Goal: Task Accomplishment & Management: Use online tool/utility

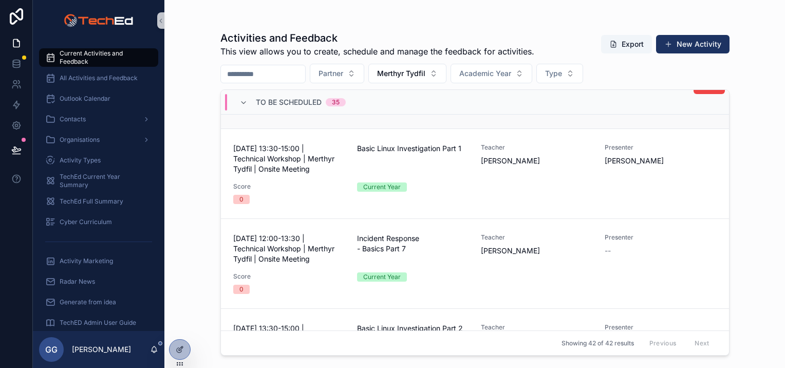
scroll to position [462, 0]
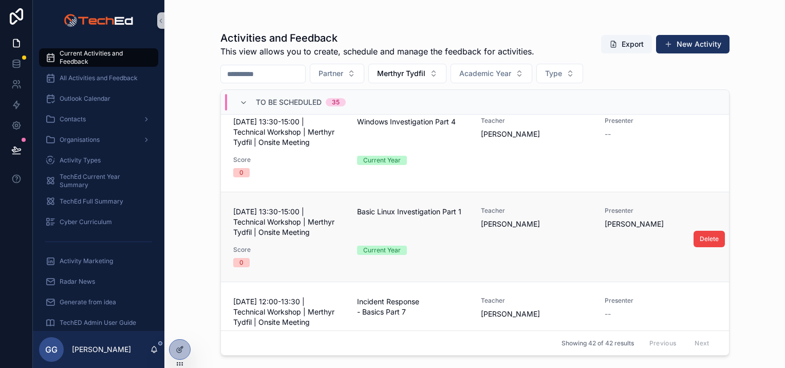
click at [558, 238] on div "05 November 2025 - 13:30-15:00 | Technical Workshop | Merthyr Tydfil | Onsite M…" at bounding box center [474, 236] width 483 height 61
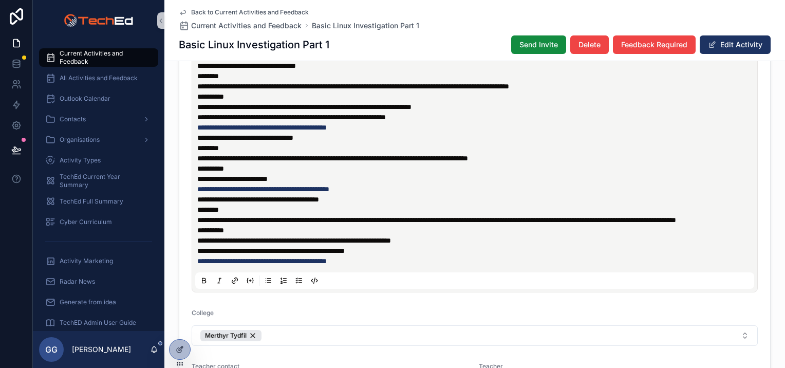
scroll to position [360, 0]
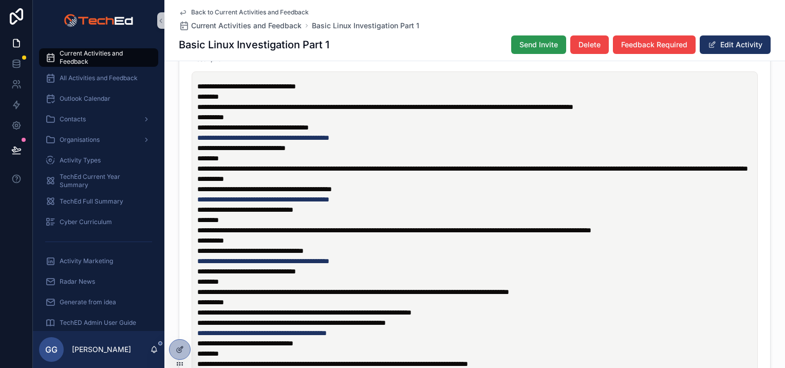
click at [535, 44] on span "Send Invite" at bounding box center [538, 45] width 39 height 10
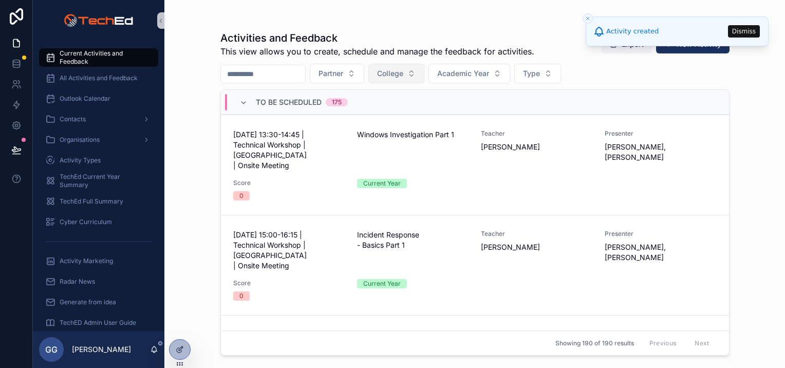
click at [403, 74] on span "College" at bounding box center [390, 73] width 26 height 10
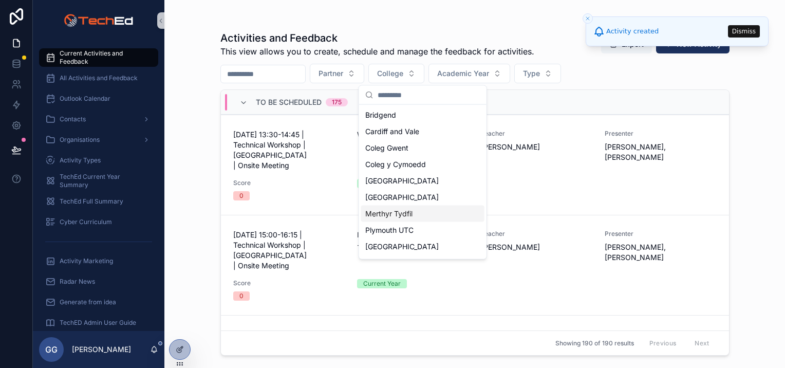
click at [399, 216] on span "Merthyr Tydfil" at bounding box center [388, 214] width 47 height 10
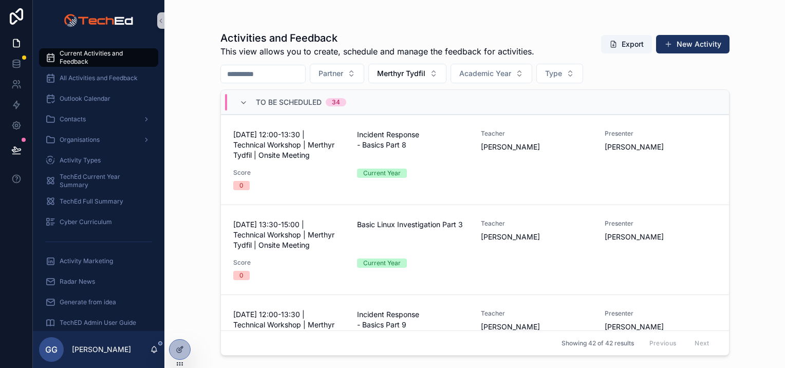
scroll to position [668, 0]
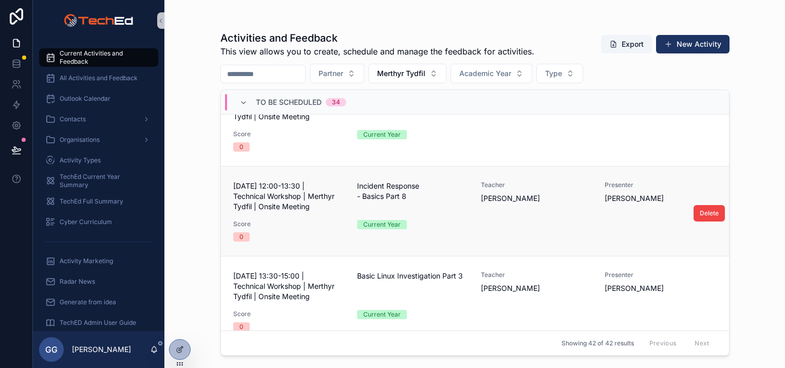
click at [474, 222] on div "19 November 2025 - 12:00-13:30 | Technical Workshop | Merthyr Tydfil | Onsite M…" at bounding box center [474, 211] width 483 height 61
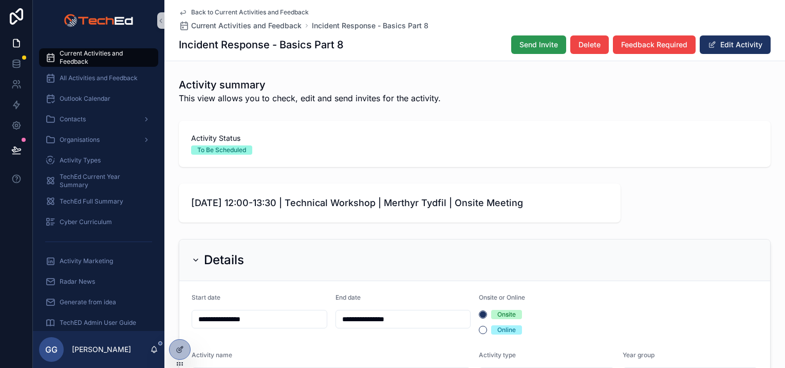
click at [535, 43] on span "Send Invite" at bounding box center [538, 45] width 39 height 10
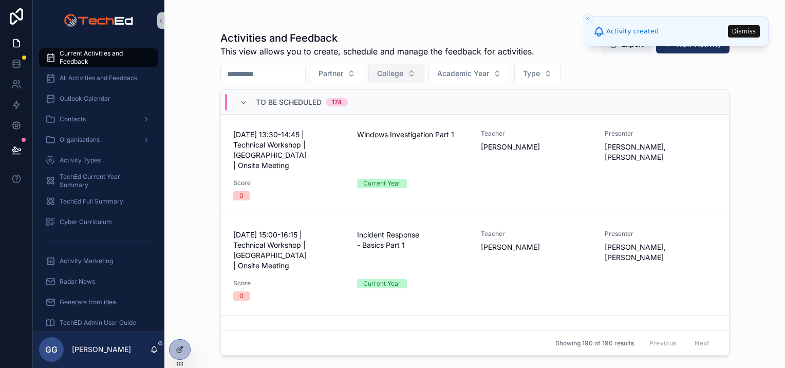
click at [408, 79] on button "College" at bounding box center [396, 74] width 56 height 20
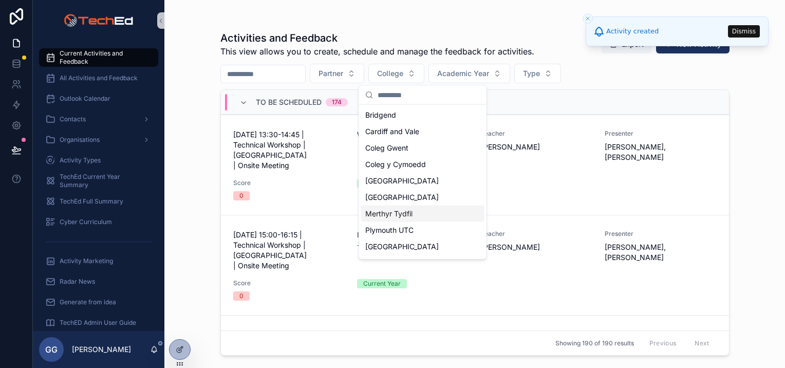
click at [418, 212] on div "Merthyr Tydfil" at bounding box center [422, 213] width 123 height 16
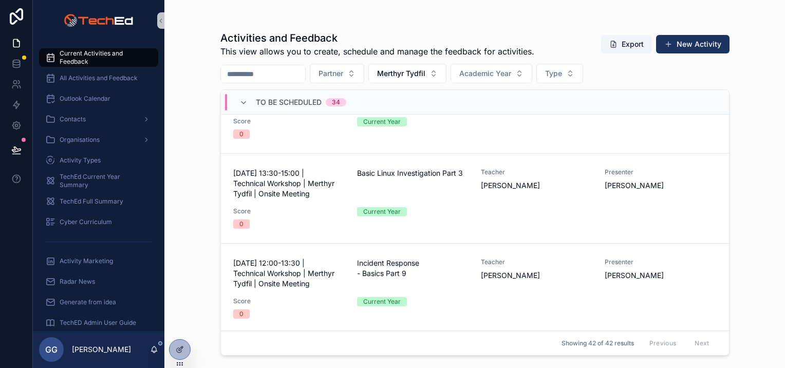
scroll to position [668, 0]
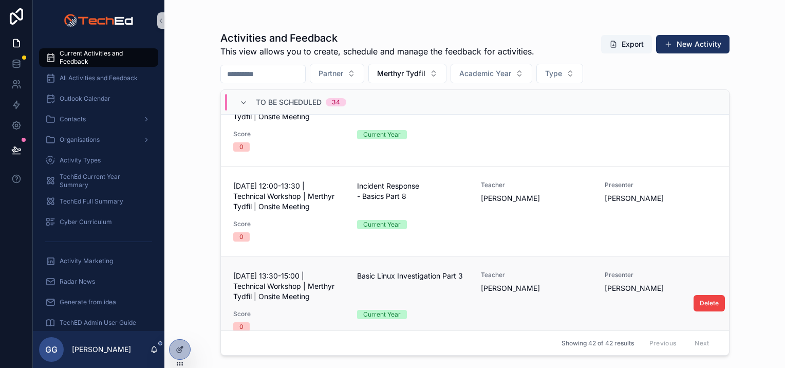
click at [469, 296] on div "19 November 2025 - 13:30-15:00 | Technical Workshop | Merthyr Tydfil | Onsite M…" at bounding box center [474, 301] width 483 height 61
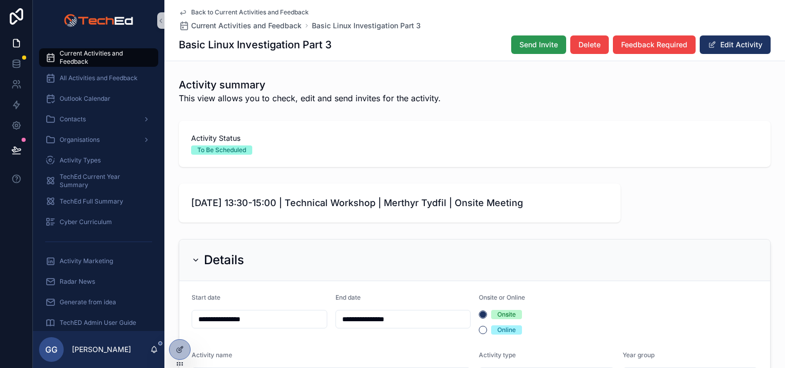
click at [525, 49] on span "Send Invite" at bounding box center [538, 45] width 39 height 10
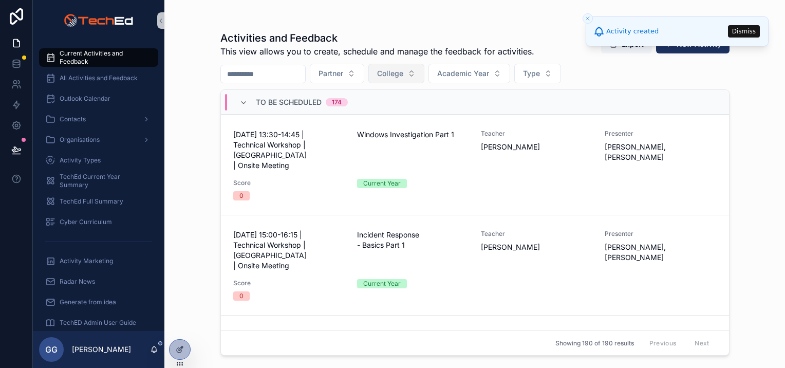
click at [403, 76] on span "College" at bounding box center [390, 73] width 26 height 10
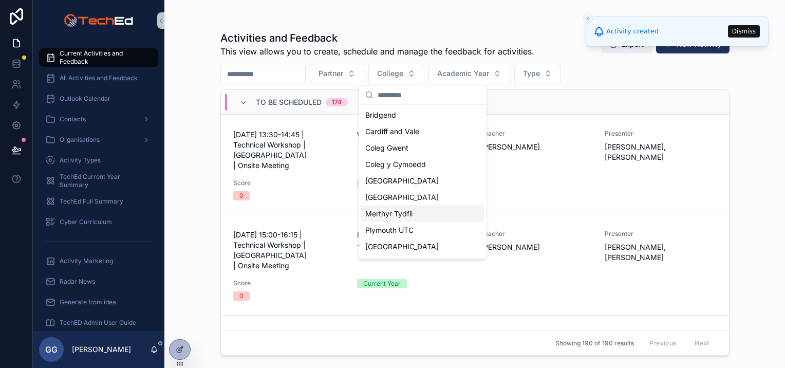
click at [394, 215] on span "Merthyr Tydfil" at bounding box center [388, 214] width 47 height 10
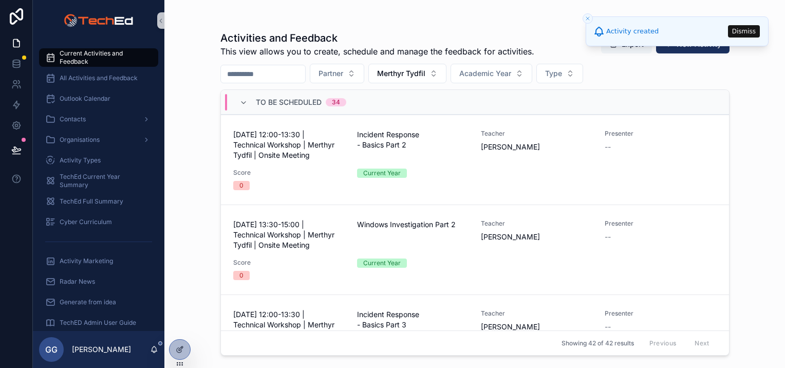
click at [186, 185] on div "Activities and Feedback This view allows you to create, schedule and manage the…" at bounding box center [474, 184] width 620 height 368
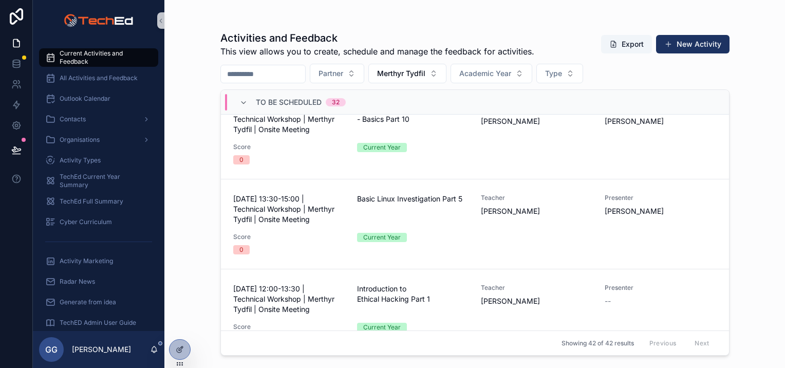
scroll to position [668, 0]
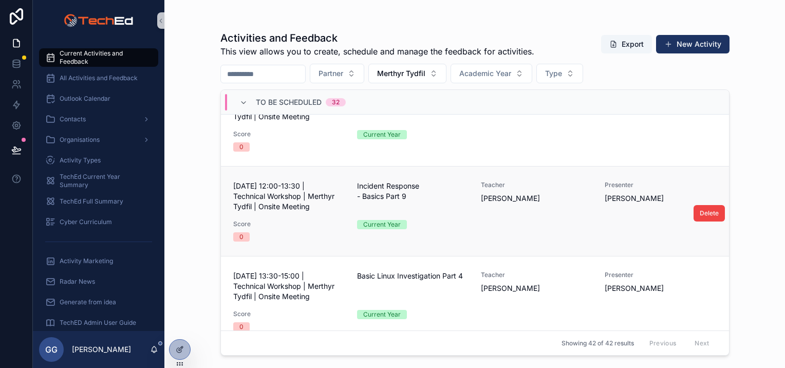
click at [548, 205] on div "Teacher Charlotte Grose" at bounding box center [536, 196] width 111 height 31
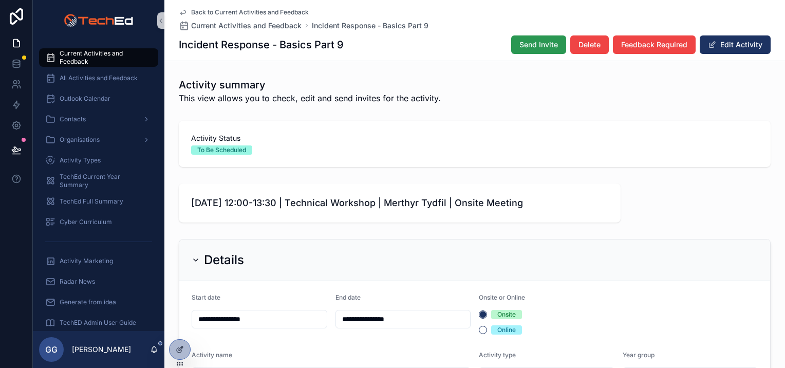
click at [528, 41] on span "Send Invite" at bounding box center [538, 45] width 39 height 10
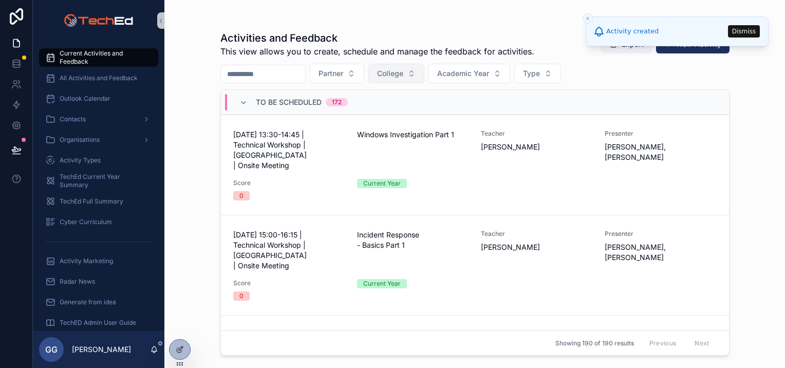
click at [403, 72] on span "College" at bounding box center [390, 73] width 26 height 10
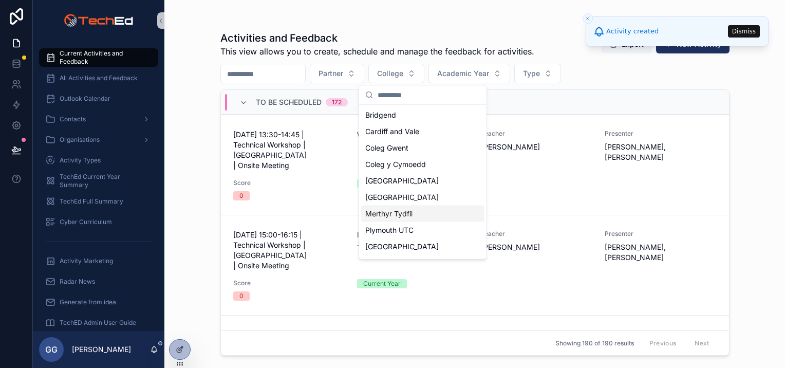
click at [403, 207] on div "Merthyr Tydfil" at bounding box center [422, 213] width 123 height 16
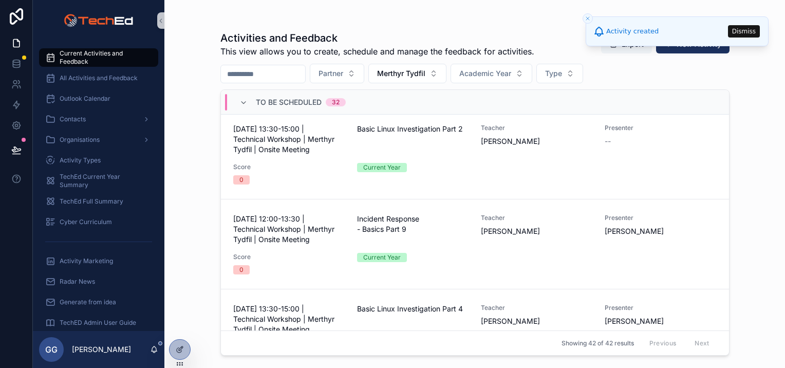
scroll to position [668, 0]
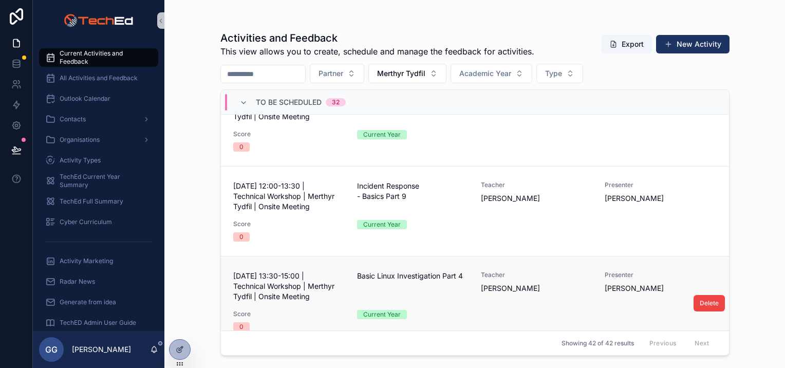
click at [446, 295] on div "Basic Linux Investigation Part 4" at bounding box center [412, 286] width 111 height 31
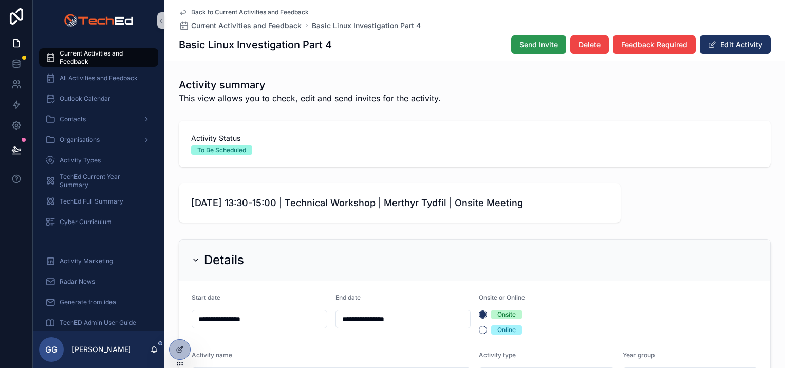
click at [535, 43] on span "Send Invite" at bounding box center [538, 45] width 39 height 10
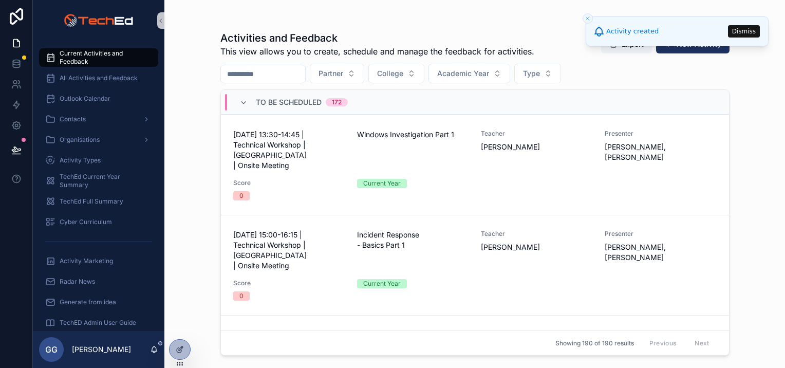
click at [205, 196] on div "Activities and Feedback This view allows you to create, schedule and manage the…" at bounding box center [474, 184] width 620 height 368
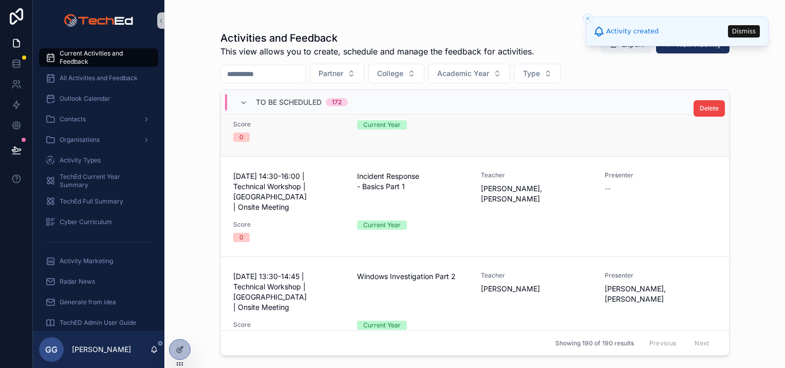
scroll to position [205, 0]
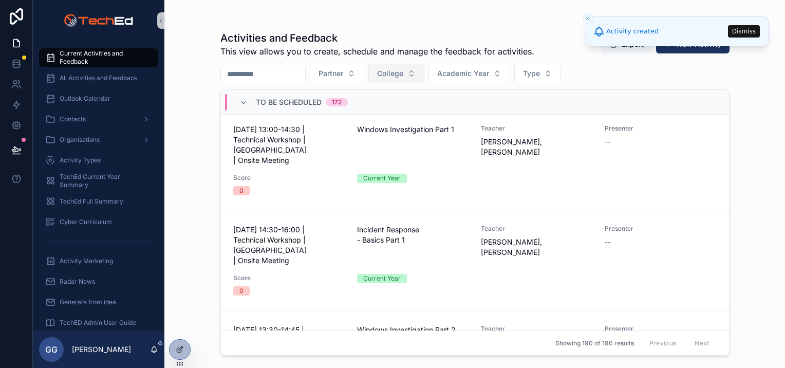
click at [403, 73] on span "College" at bounding box center [390, 73] width 26 height 10
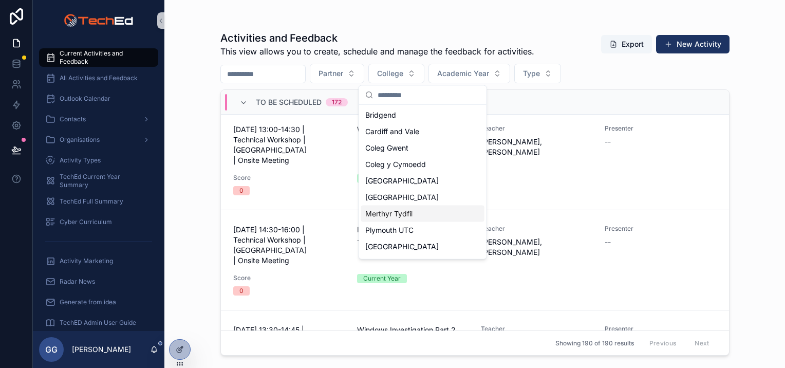
click at [404, 214] on span "Merthyr Tydfil" at bounding box center [388, 214] width 47 height 10
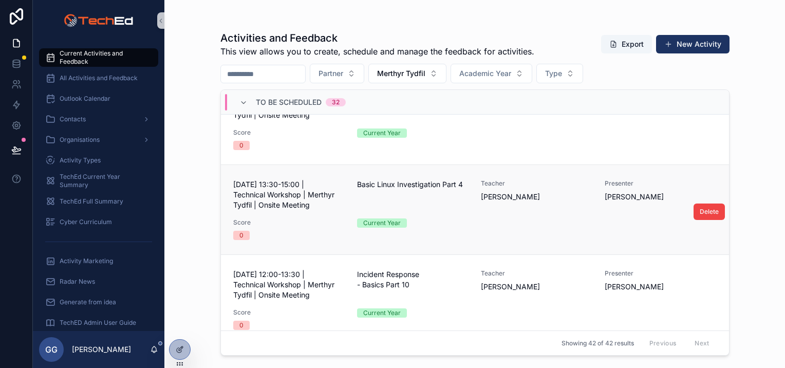
scroll to position [820, 0]
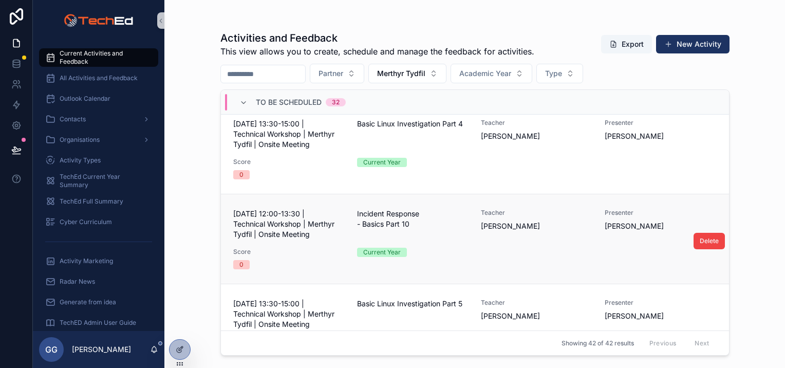
click at [462, 232] on div "Incident Response - Basics Part 10" at bounding box center [412, 224] width 111 height 31
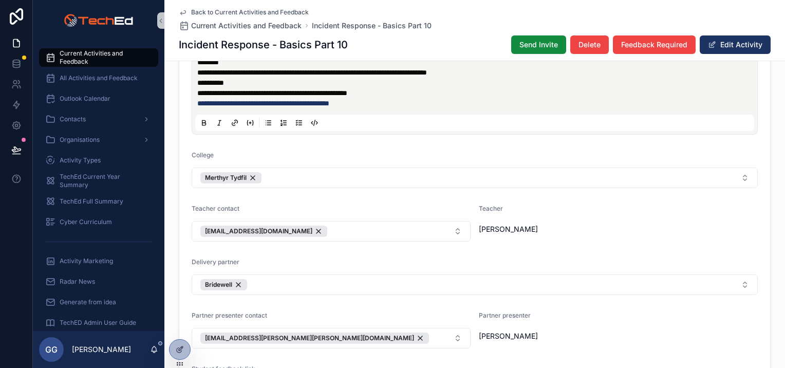
scroll to position [668, 0]
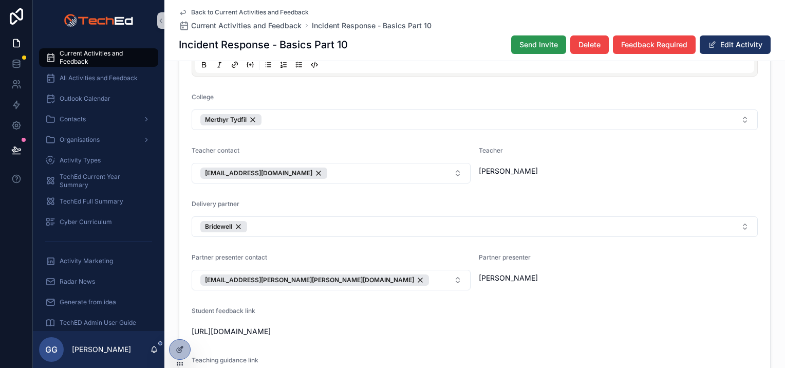
click at [528, 42] on span "Send Invite" at bounding box center [538, 45] width 39 height 10
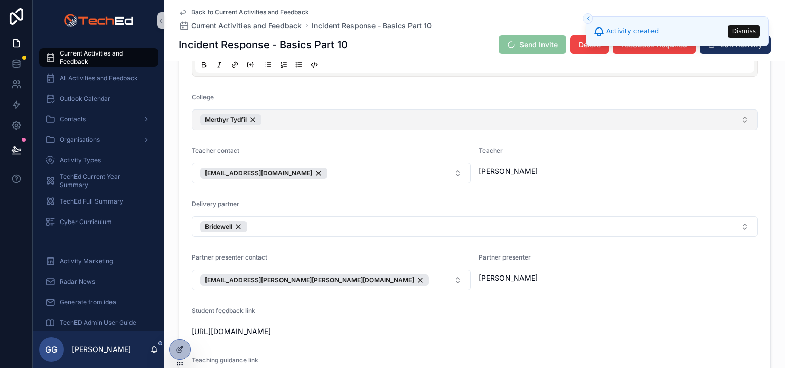
scroll to position [548, 0]
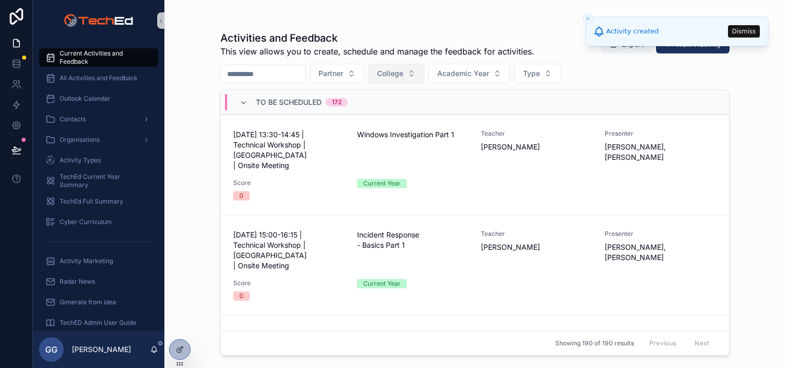
click at [403, 77] on span "College" at bounding box center [390, 73] width 26 height 10
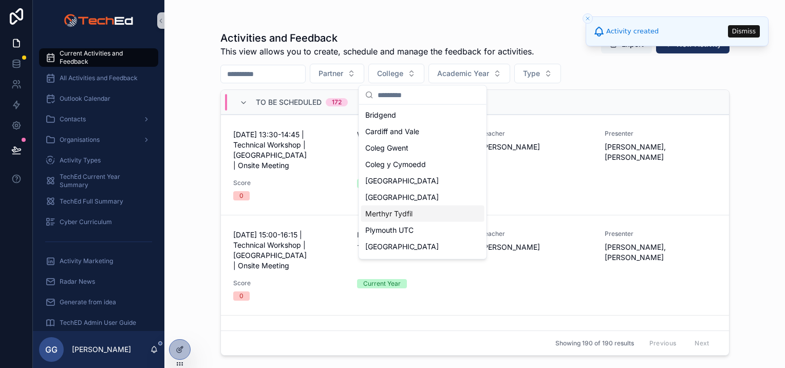
click at [409, 207] on div "Merthyr Tydfil" at bounding box center [422, 213] width 123 height 16
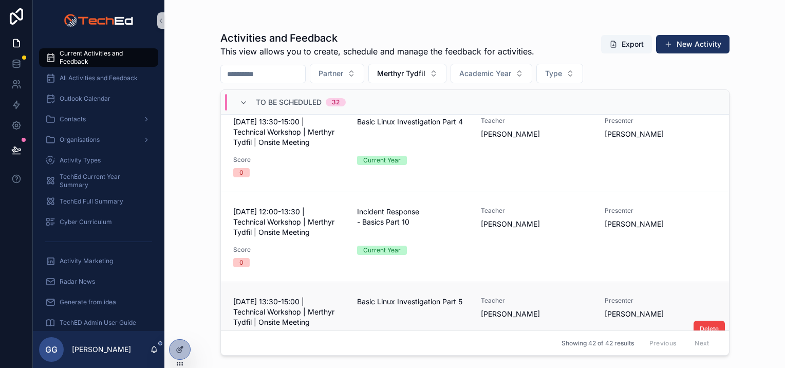
scroll to position [873, 0]
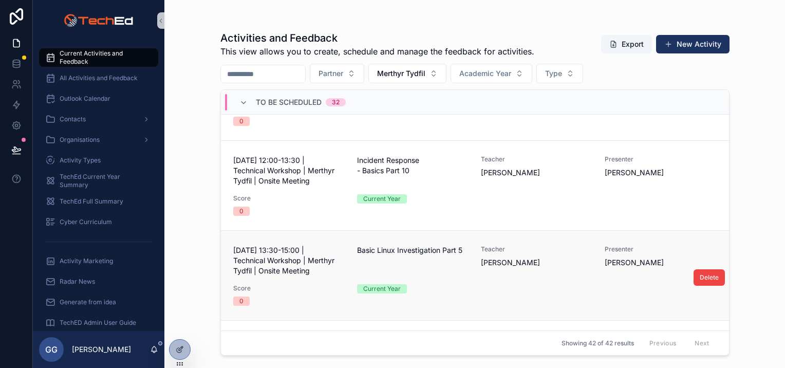
click at [458, 276] on div "03 December 2025 - 13:30-15:00 | Technical Workshop | Merthyr Tydfil | Onsite M…" at bounding box center [474, 275] width 483 height 61
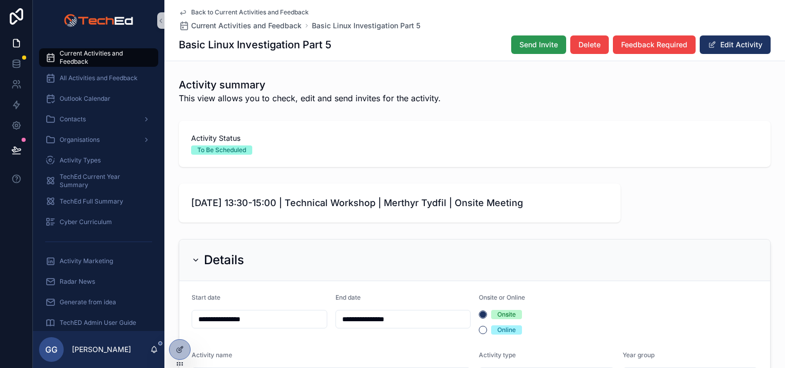
click at [522, 45] on span "Send Invite" at bounding box center [538, 45] width 39 height 10
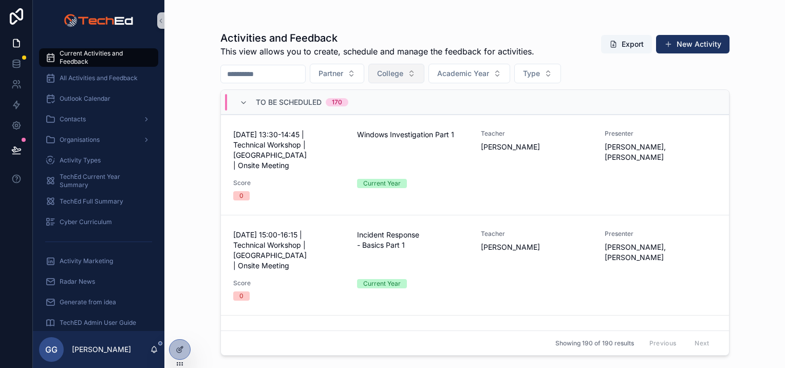
click at [403, 71] on span "College" at bounding box center [390, 73] width 26 height 10
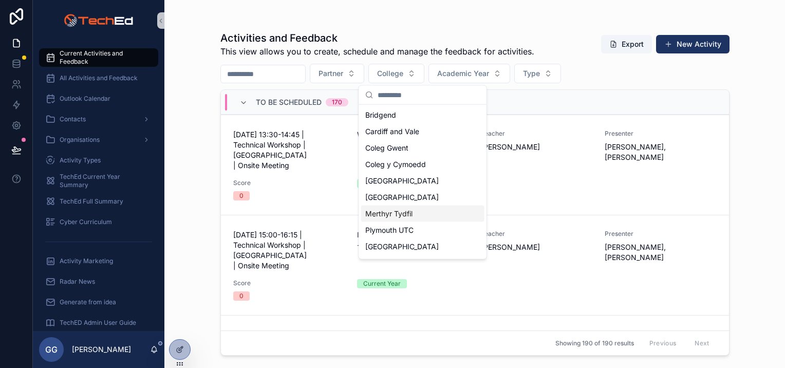
click at [405, 218] on span "Merthyr Tydfil" at bounding box center [388, 214] width 47 height 10
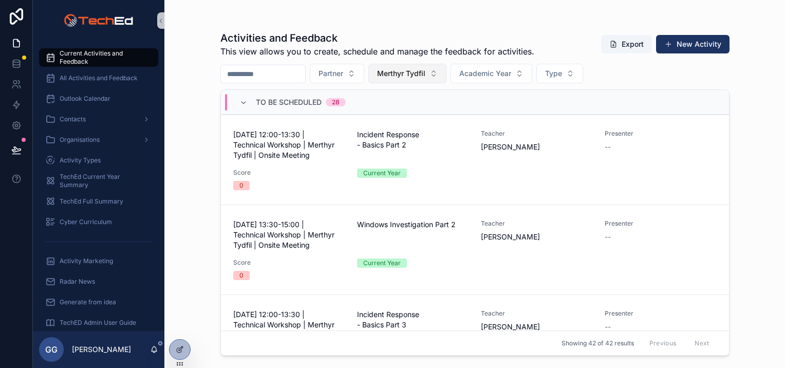
click at [444, 82] on button "Merthyr Tydfil" at bounding box center [407, 74] width 78 height 20
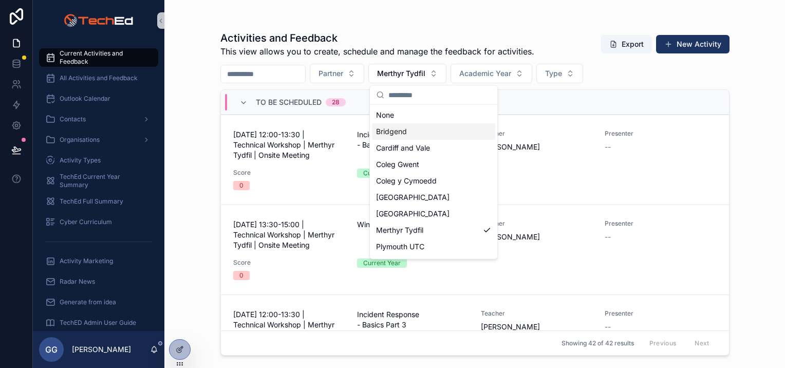
click at [427, 128] on div "Bridgend" at bounding box center [433, 131] width 123 height 16
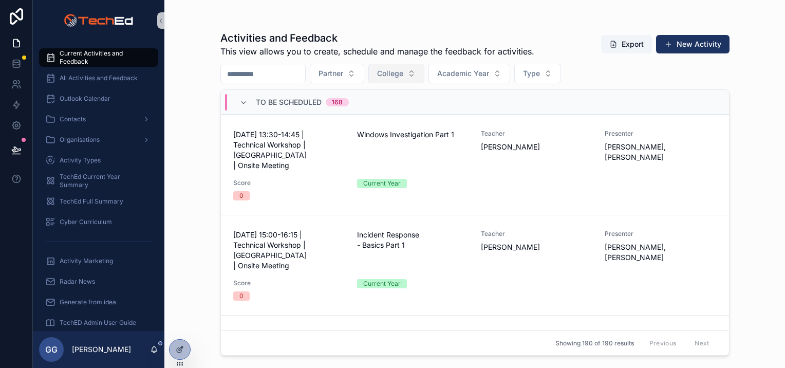
click at [403, 72] on span "College" at bounding box center [390, 73] width 26 height 10
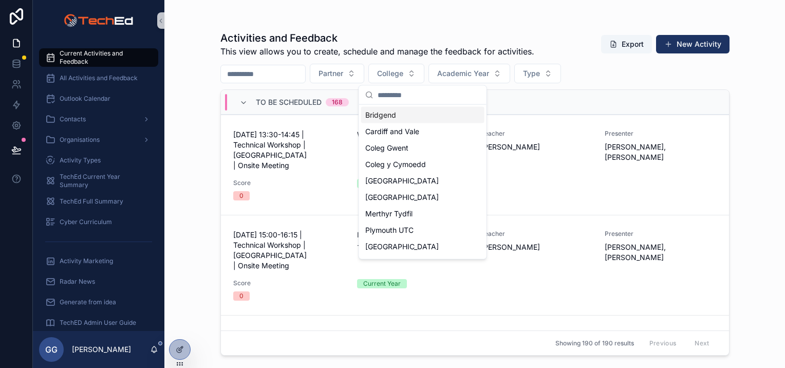
click at [408, 116] on div "Bridgend" at bounding box center [422, 115] width 123 height 16
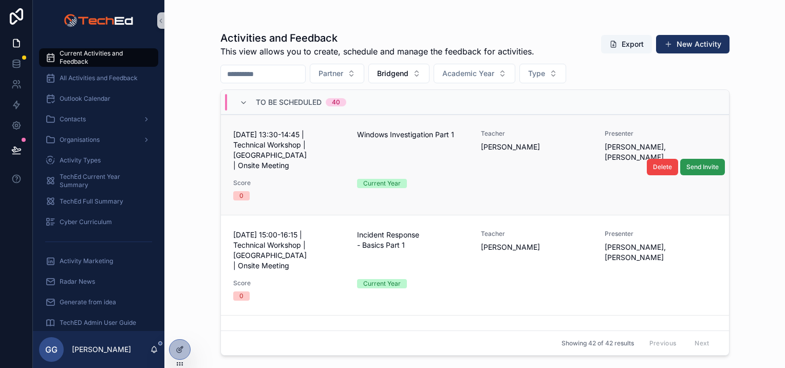
click at [699, 163] on span "Send Invite" at bounding box center [702, 167] width 32 height 8
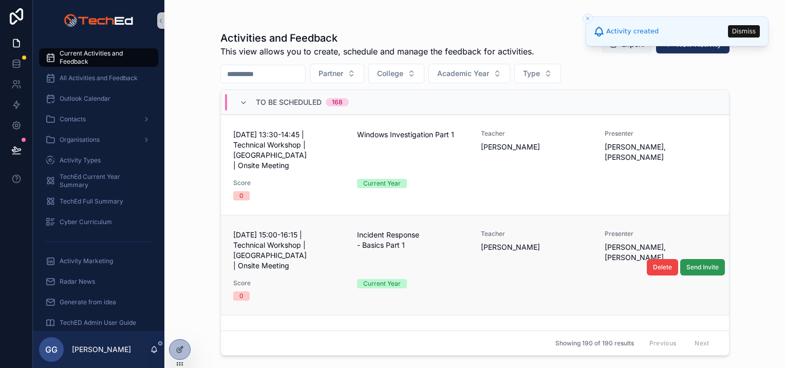
click at [690, 263] on span "Send Invite" at bounding box center [702, 267] width 32 height 8
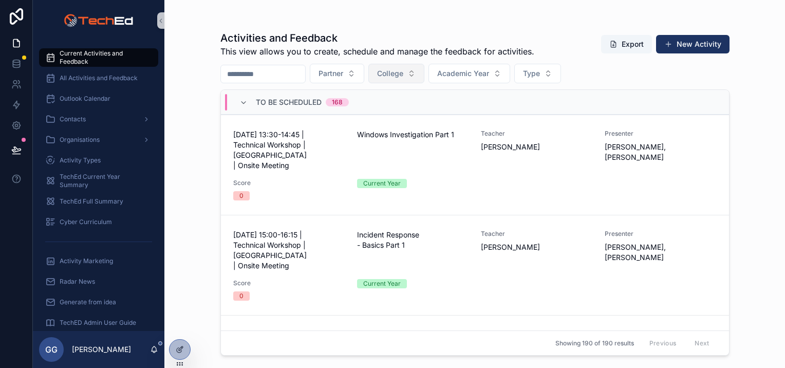
click at [403, 77] on span "College" at bounding box center [390, 73] width 26 height 10
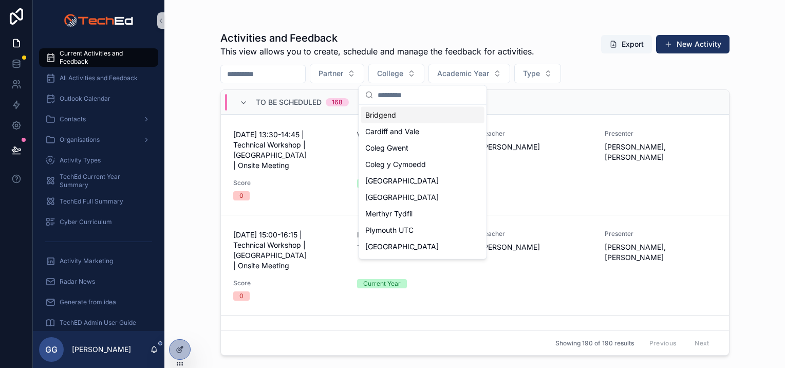
click at [385, 119] on span "Bridgend" at bounding box center [380, 115] width 31 height 10
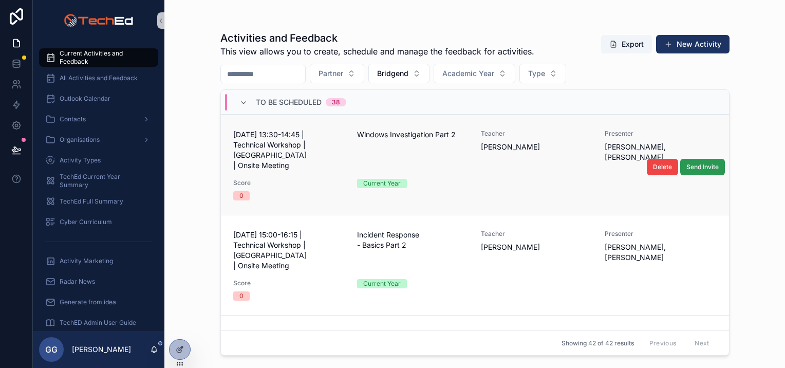
click at [698, 163] on span "Send Invite" at bounding box center [702, 167] width 32 height 8
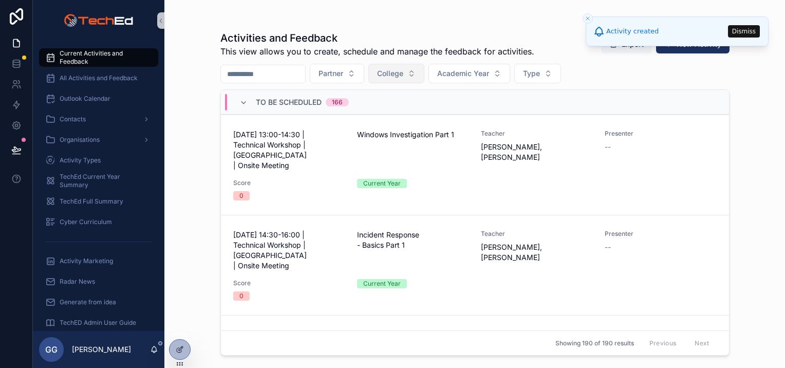
click at [403, 78] on span "College" at bounding box center [390, 73] width 26 height 10
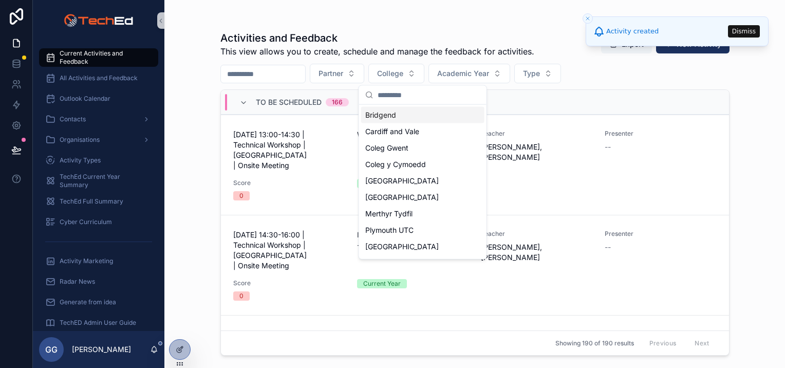
click at [386, 110] on span "Bridgend" at bounding box center [380, 115] width 31 height 10
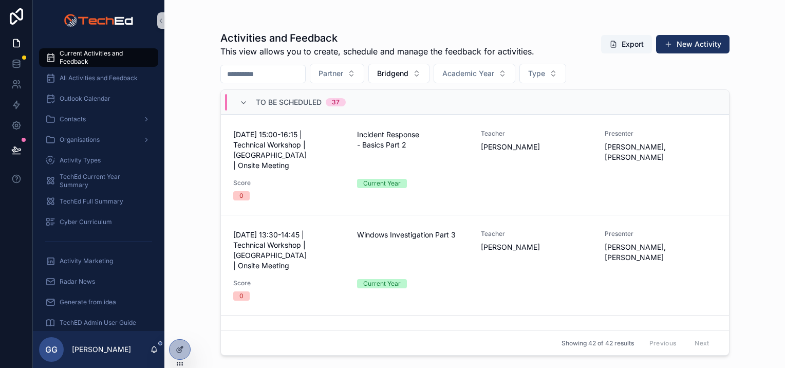
click at [197, 130] on div "Activities and Feedback This view allows you to create, schedule and manage the…" at bounding box center [474, 184] width 620 height 368
click at [408, 76] on span "Bridgend" at bounding box center [392, 73] width 31 height 10
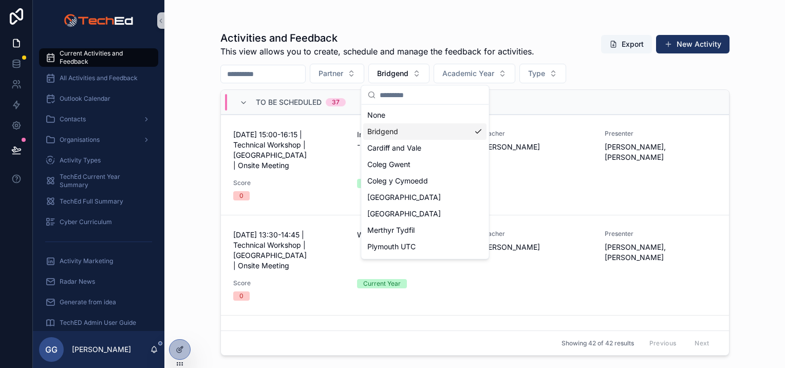
click at [392, 137] on div "Bridgend" at bounding box center [424, 131] width 123 height 16
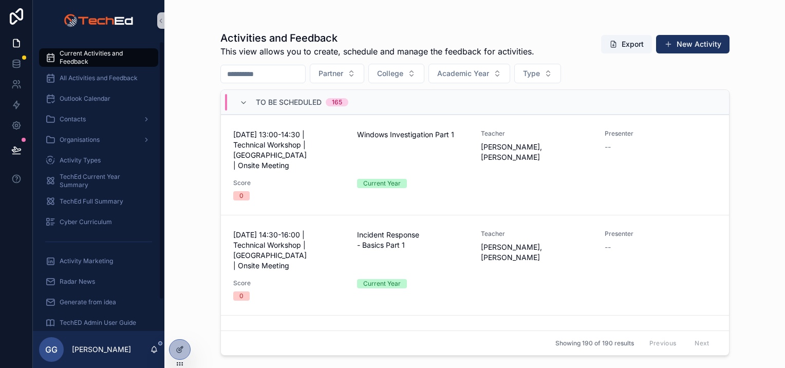
click at [198, 132] on div "Activities and Feedback This view allows you to create, schedule and manage the…" at bounding box center [474, 184] width 620 height 368
click at [399, 82] on button "College" at bounding box center [396, 74] width 56 height 20
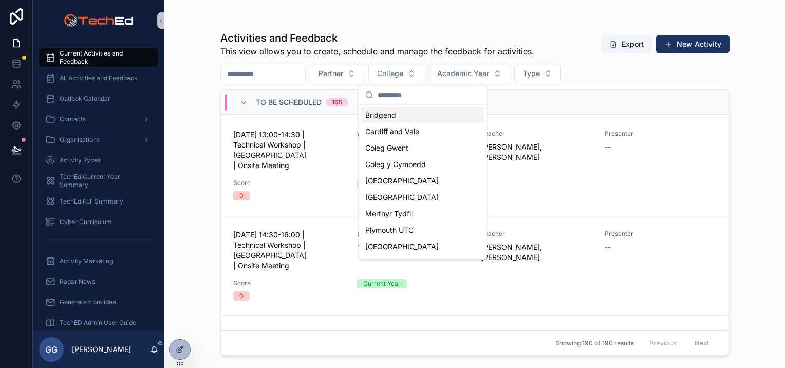
click at [386, 114] on span "Bridgend" at bounding box center [380, 115] width 31 height 10
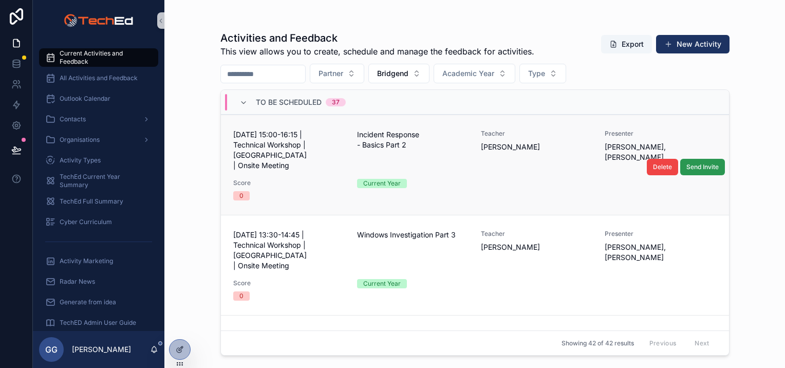
click at [696, 163] on span "Send Invite" at bounding box center [702, 167] width 32 height 8
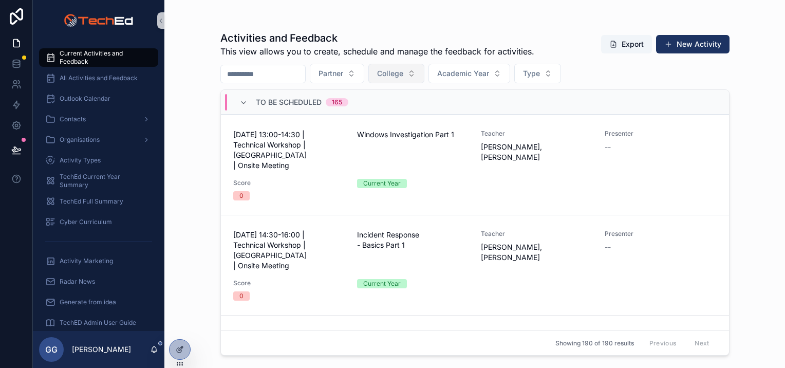
click at [418, 67] on button "College" at bounding box center [396, 74] width 56 height 20
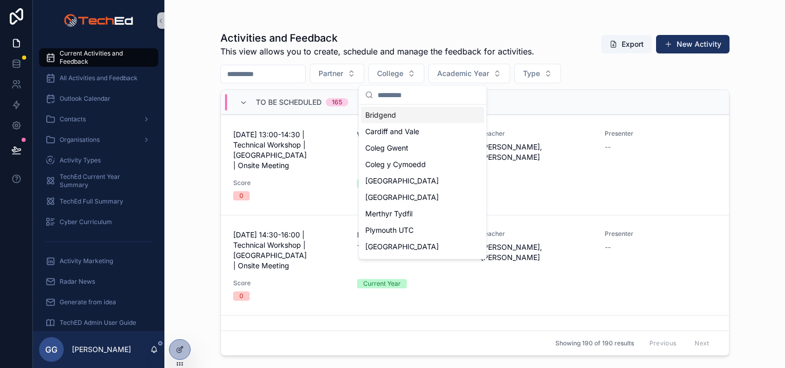
click at [404, 115] on div "Bridgend" at bounding box center [422, 115] width 123 height 16
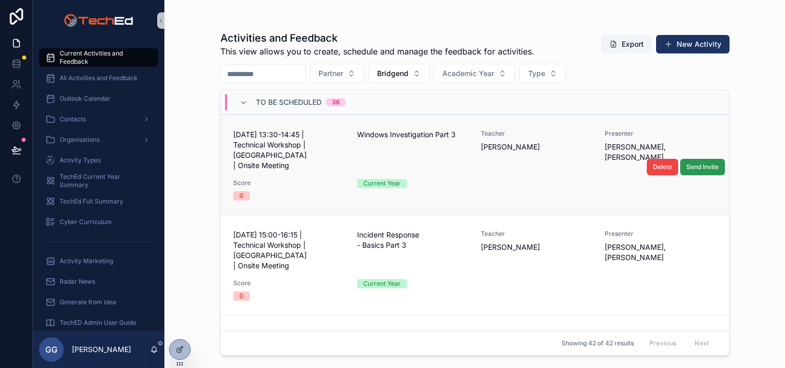
click at [699, 159] on button "Send Invite" at bounding box center [702, 167] width 45 height 16
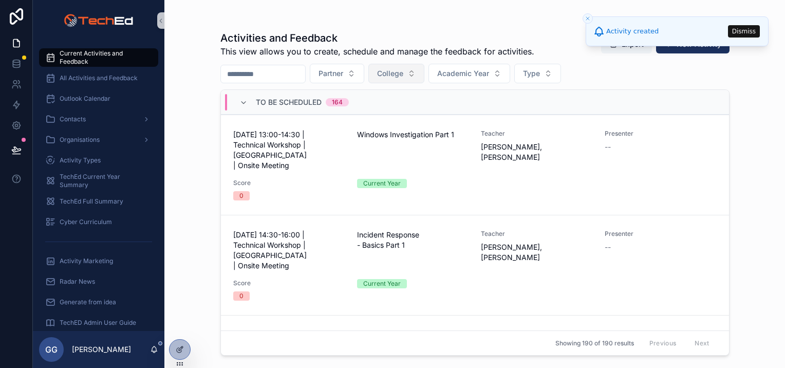
click at [403, 69] on span "College" at bounding box center [390, 73] width 26 height 10
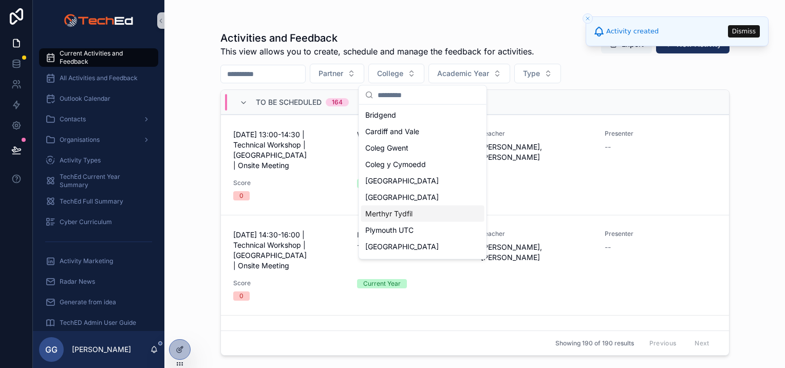
click at [399, 212] on span "Merthyr Tydfil" at bounding box center [388, 214] width 47 height 10
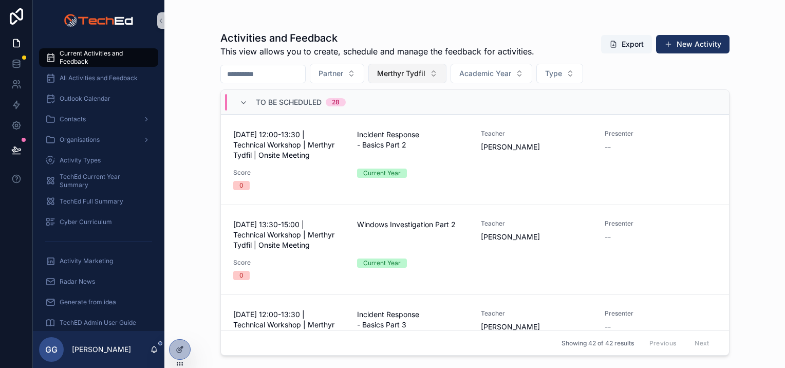
click at [425, 72] on span "Merthyr Tydfil" at bounding box center [401, 73] width 48 height 10
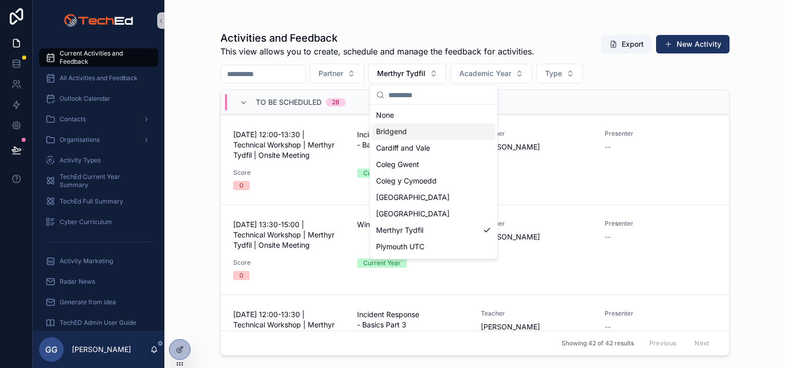
click at [398, 131] on span "Bridgend" at bounding box center [391, 131] width 31 height 10
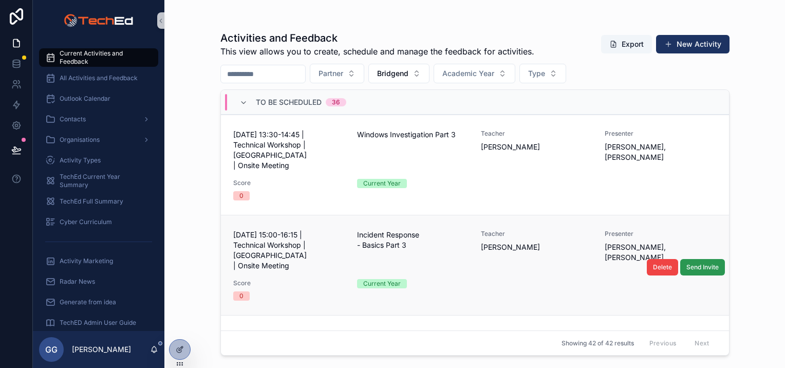
click at [690, 263] on span "Send Invite" at bounding box center [702, 267] width 32 height 8
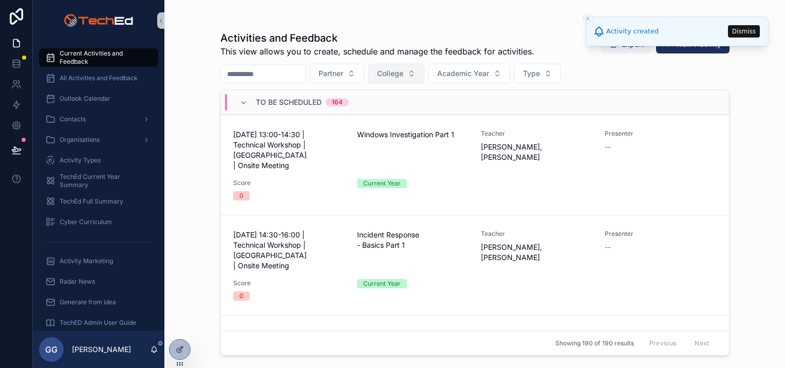
click at [403, 72] on span "College" at bounding box center [390, 73] width 26 height 10
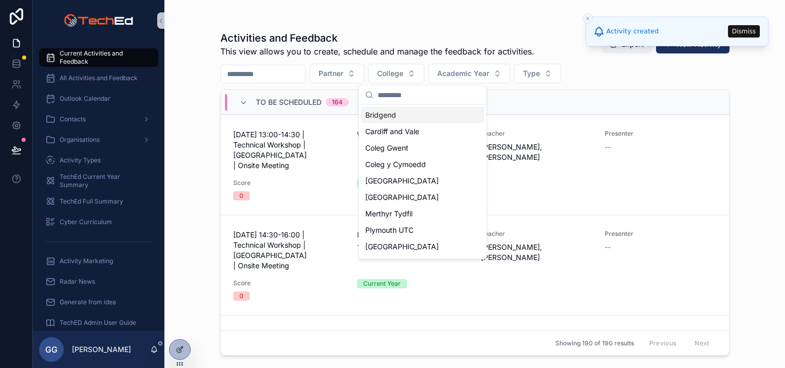
click at [394, 117] on span "Bridgend" at bounding box center [380, 115] width 31 height 10
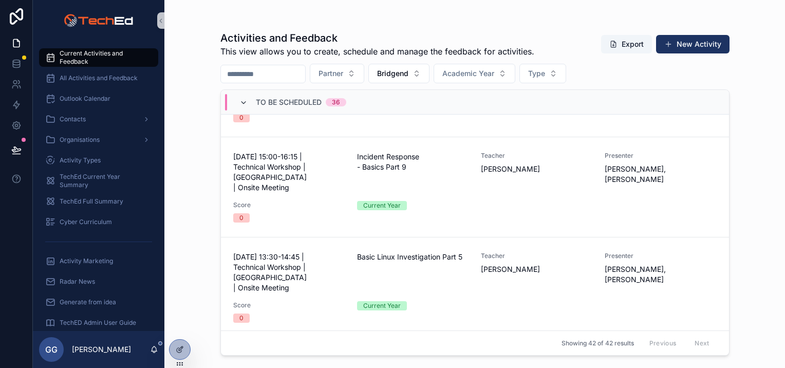
click at [242, 103] on icon at bounding box center [243, 103] width 8 height 8
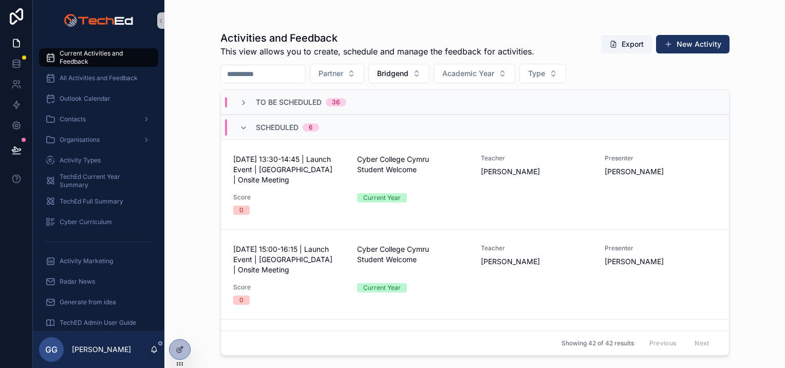
click at [248, 104] on div "To Be Scheduled 36" at bounding box center [292, 102] width 107 height 10
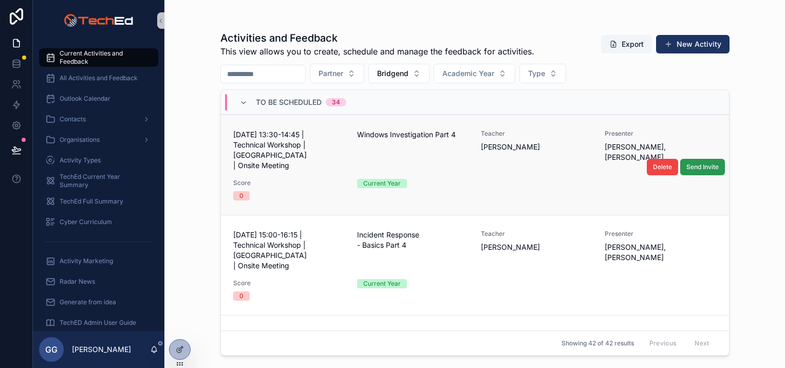
click at [686, 163] on span "Send Invite" at bounding box center [702, 167] width 32 height 8
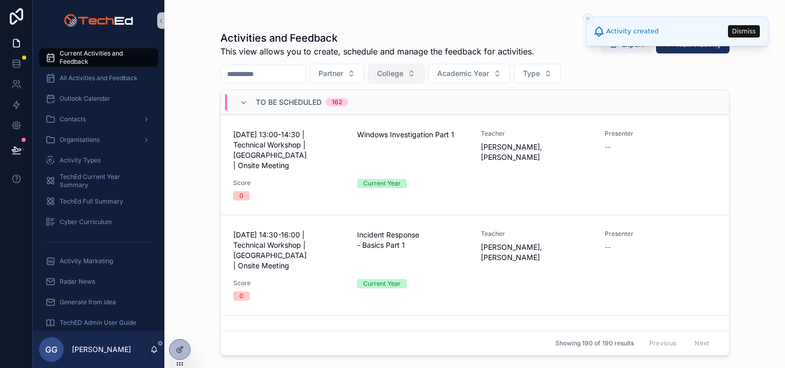
click at [403, 70] on span "College" at bounding box center [390, 73] width 26 height 10
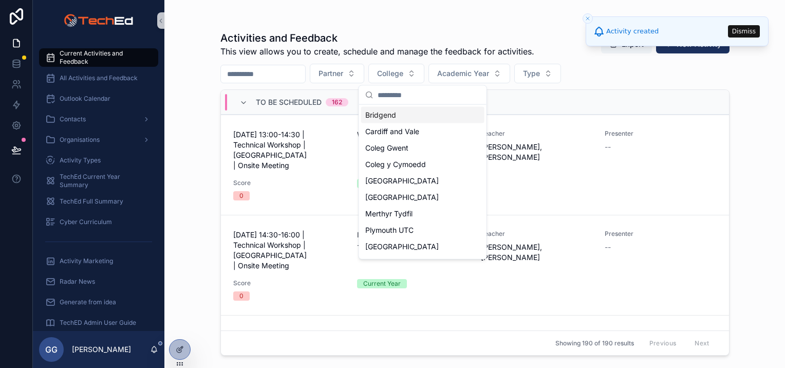
click at [388, 116] on span "Bridgend" at bounding box center [380, 115] width 31 height 10
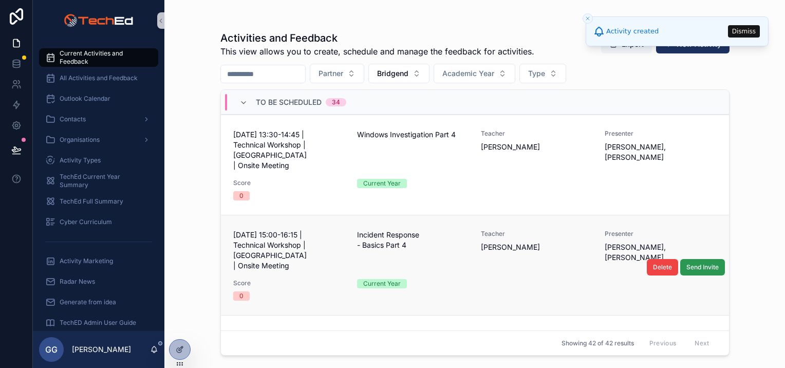
click at [705, 263] on span "Send Invite" at bounding box center [702, 267] width 32 height 8
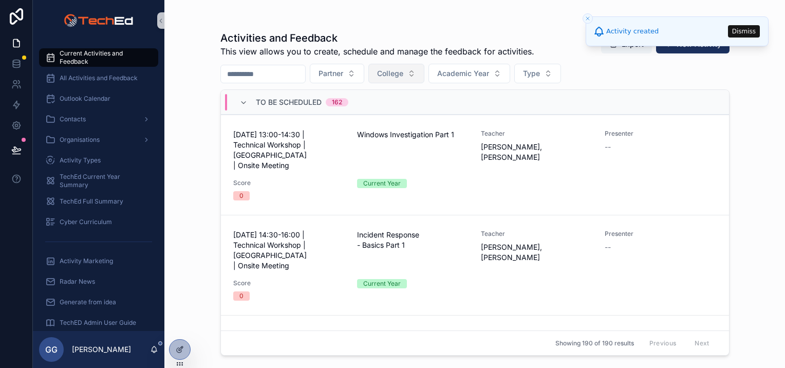
click at [403, 70] on span "College" at bounding box center [390, 73] width 26 height 10
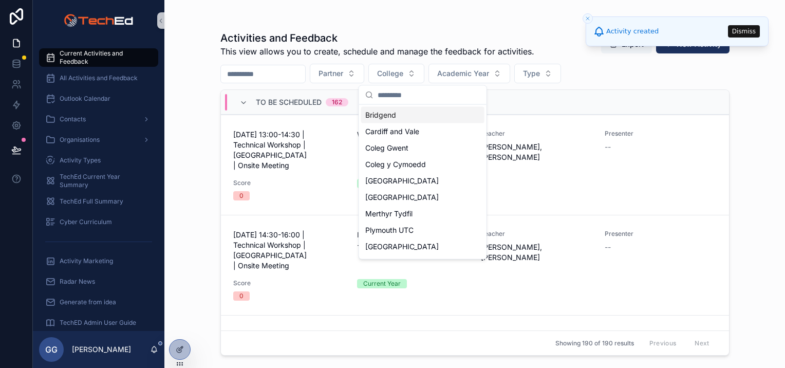
click at [426, 111] on div "Bridgend" at bounding box center [422, 115] width 123 height 16
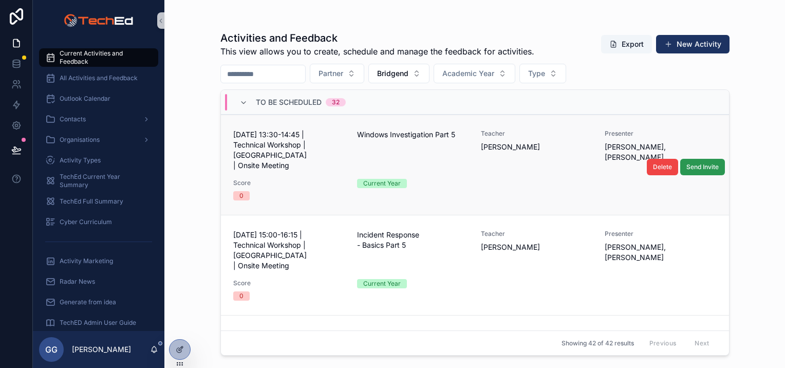
click at [690, 163] on span "Send Invite" at bounding box center [702, 167] width 32 height 8
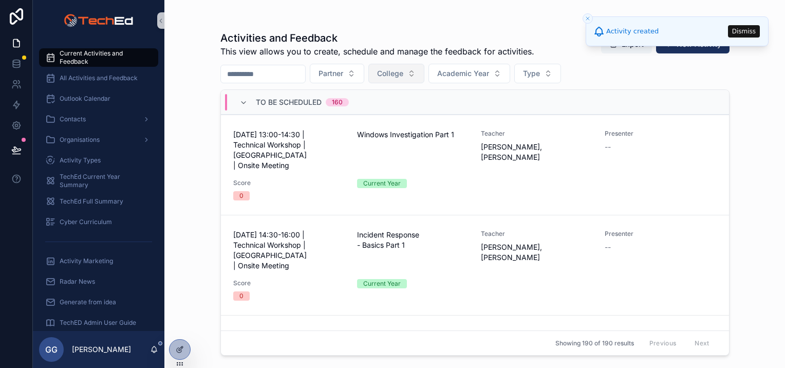
click at [403, 74] on span "College" at bounding box center [390, 73] width 26 height 10
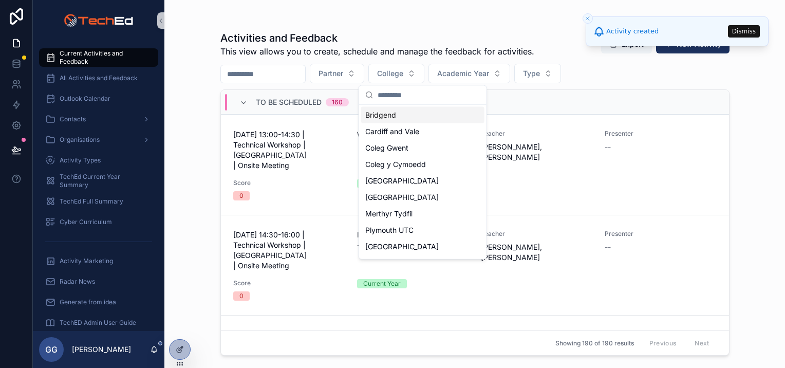
click at [398, 115] on div "Bridgend" at bounding box center [422, 115] width 123 height 16
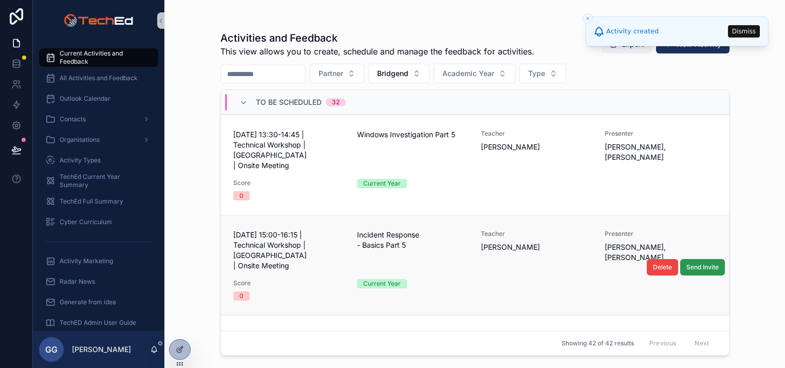
click at [694, 263] on span "Send Invite" at bounding box center [702, 267] width 32 height 8
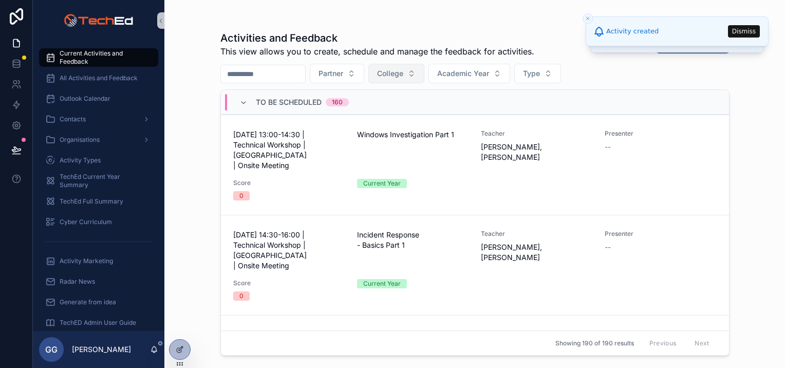
click at [403, 72] on span "College" at bounding box center [390, 73] width 26 height 10
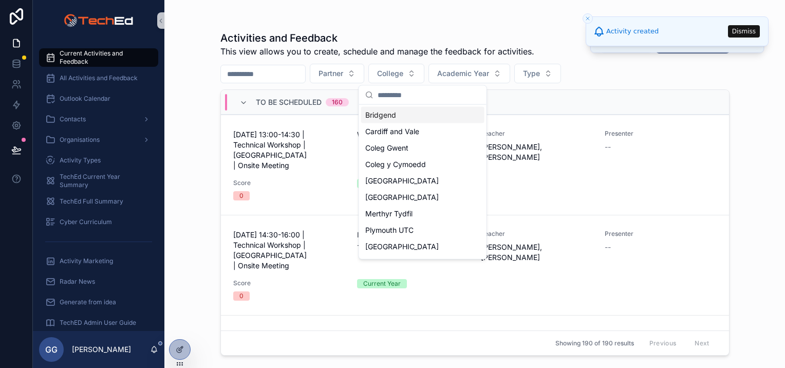
click at [395, 112] on span "Bridgend" at bounding box center [380, 115] width 31 height 10
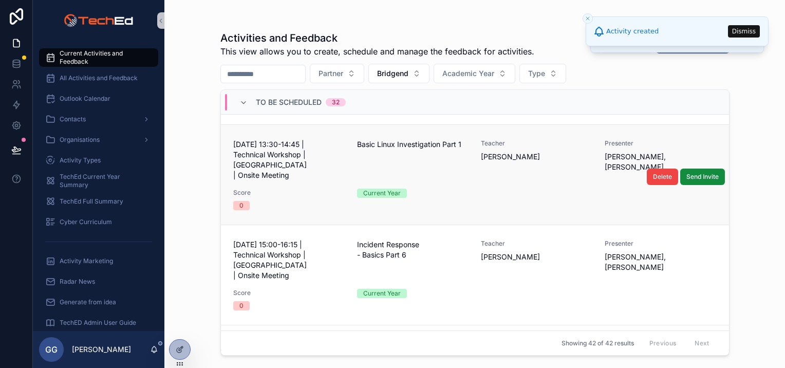
scroll to position [205, 0]
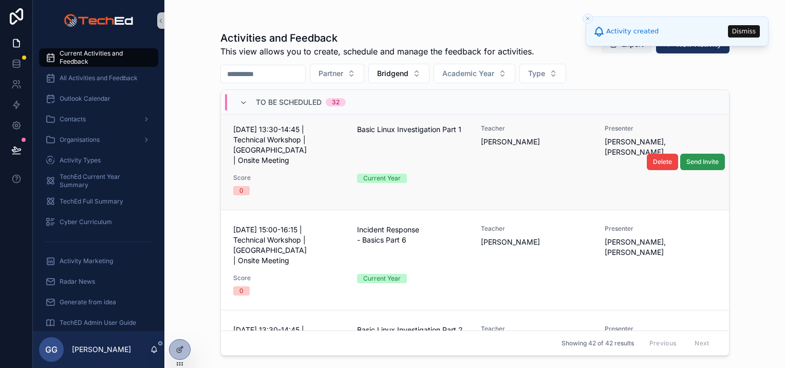
click at [703, 158] on span "Send Invite" at bounding box center [702, 162] width 32 height 8
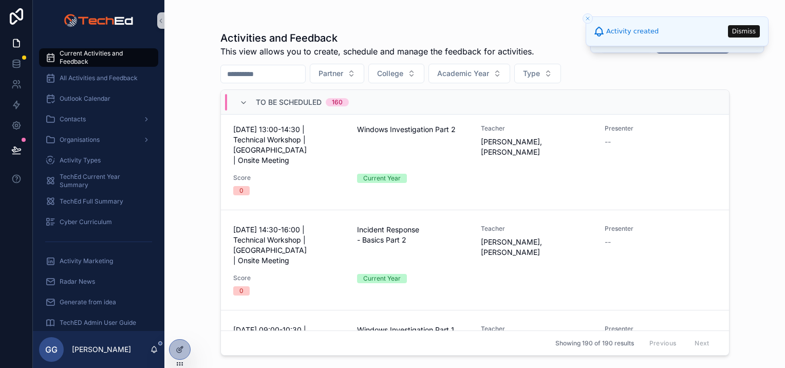
scroll to position [216, 0]
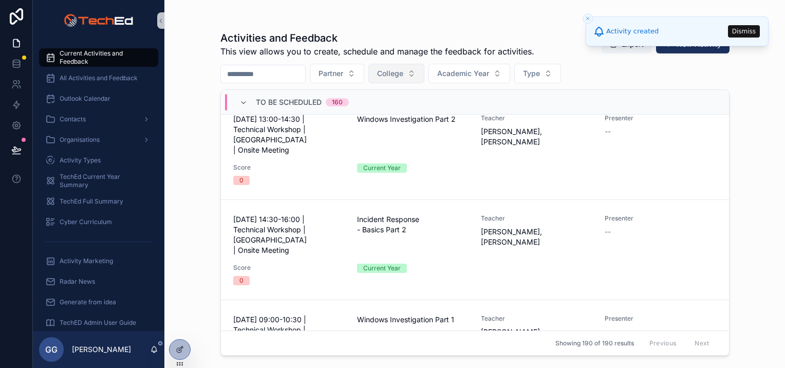
click at [403, 74] on span "College" at bounding box center [390, 73] width 26 height 10
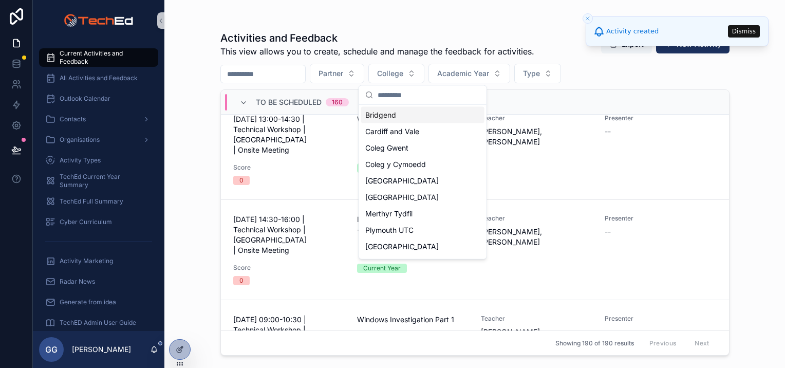
click at [398, 117] on div "Bridgend" at bounding box center [422, 115] width 123 height 16
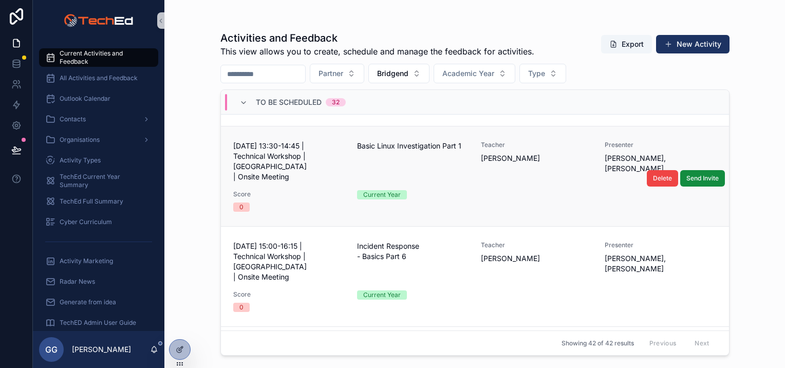
scroll to position [205, 0]
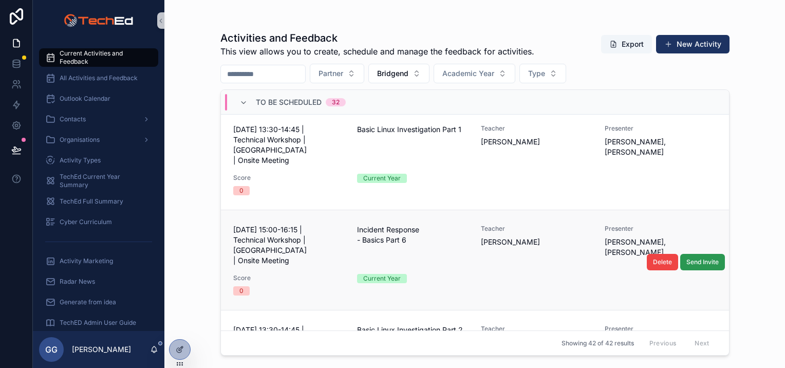
click at [692, 258] on span "Send Invite" at bounding box center [702, 262] width 32 height 8
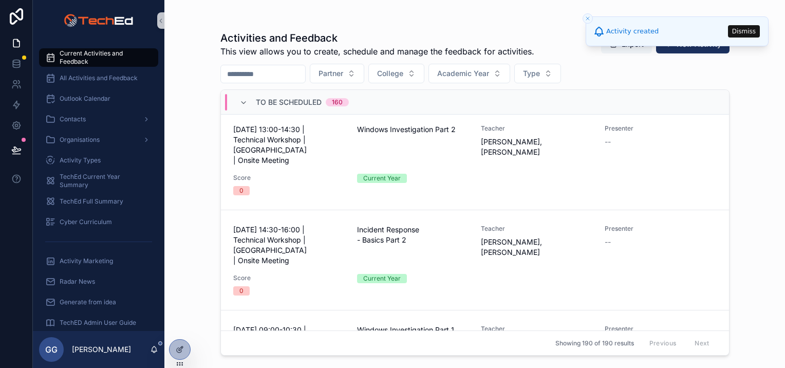
scroll to position [216, 0]
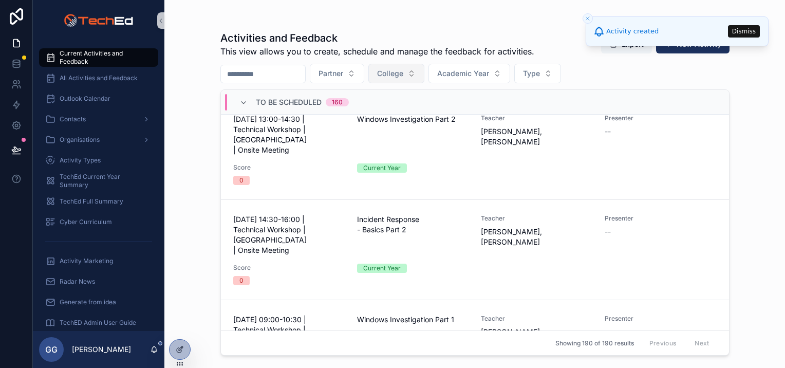
click at [420, 68] on button "College" at bounding box center [396, 74] width 56 height 20
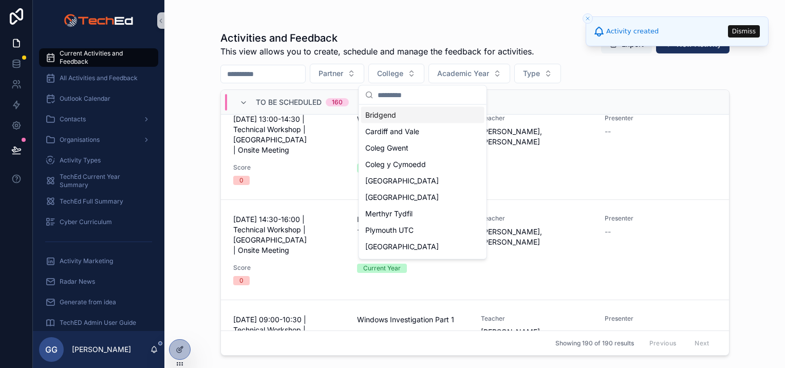
click at [419, 113] on div "Bridgend" at bounding box center [422, 115] width 123 height 16
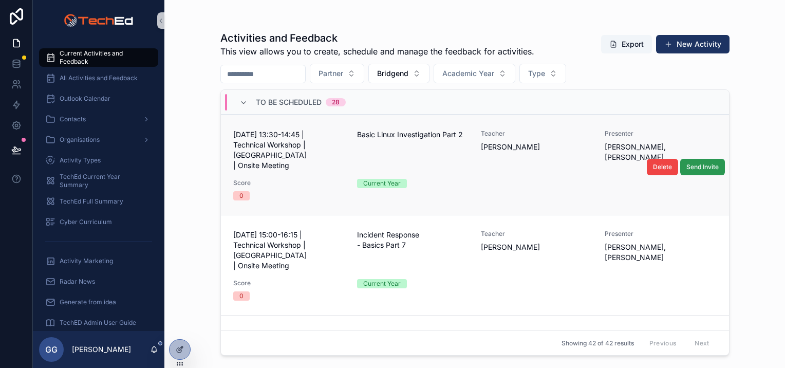
click at [694, 163] on span "Send Invite" at bounding box center [702, 167] width 32 height 8
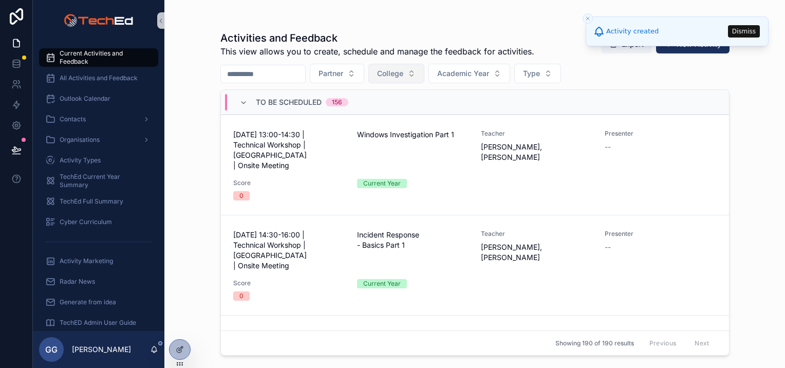
click at [403, 76] on span "College" at bounding box center [390, 73] width 26 height 10
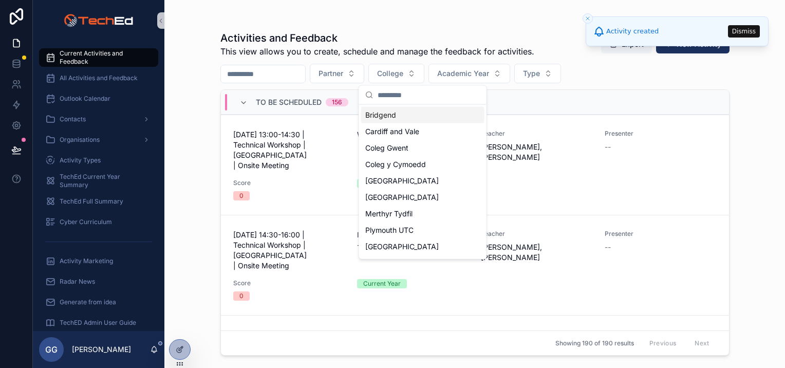
click at [395, 117] on span "Bridgend" at bounding box center [380, 115] width 31 height 10
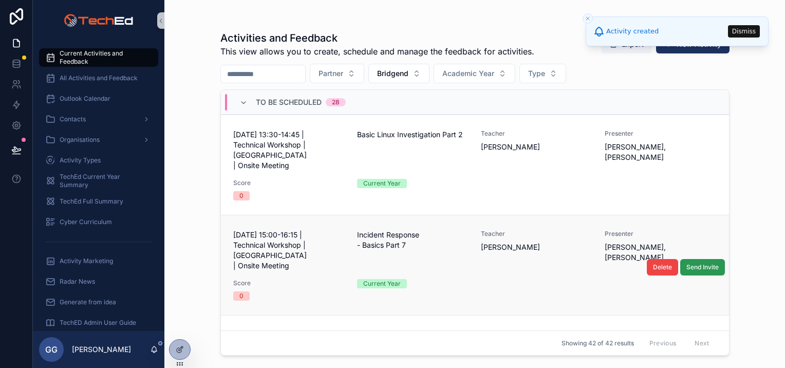
click at [704, 263] on span "Send Invite" at bounding box center [702, 267] width 32 height 8
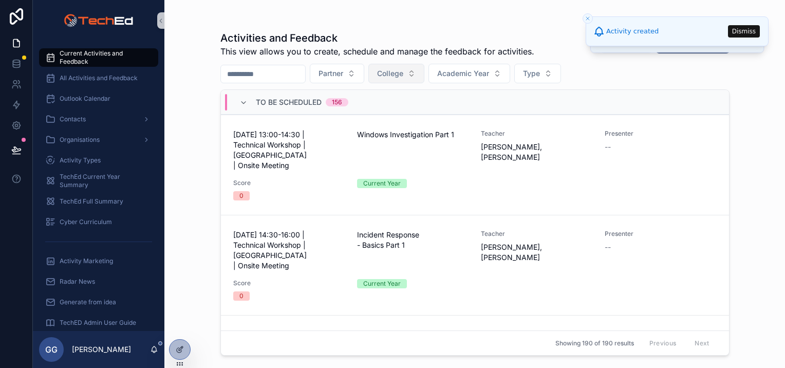
click at [403, 77] on span "College" at bounding box center [390, 73] width 26 height 10
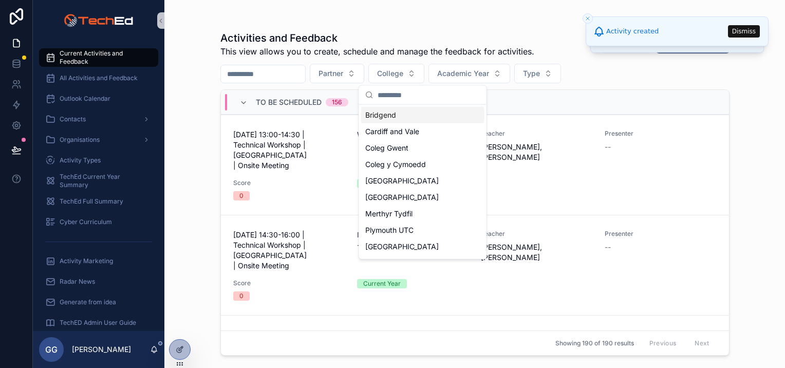
click at [393, 116] on span "Bridgend" at bounding box center [380, 115] width 31 height 10
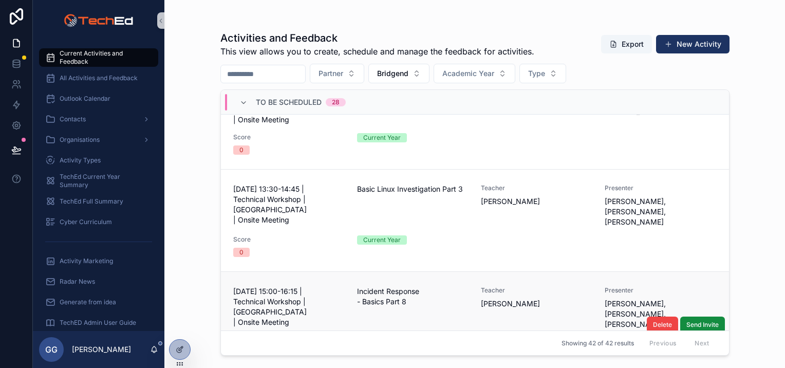
scroll to position [103, 0]
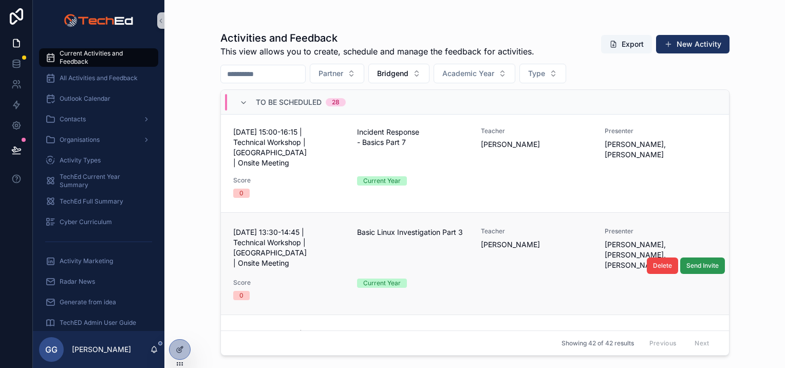
click at [695, 261] on span "Send Invite" at bounding box center [702, 265] width 32 height 8
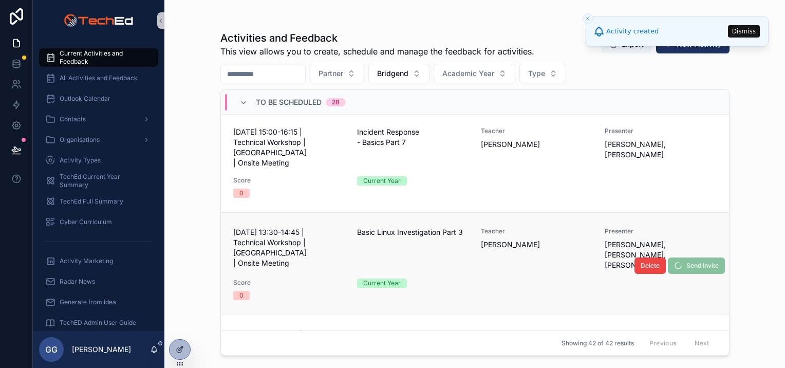
scroll to position [105, 0]
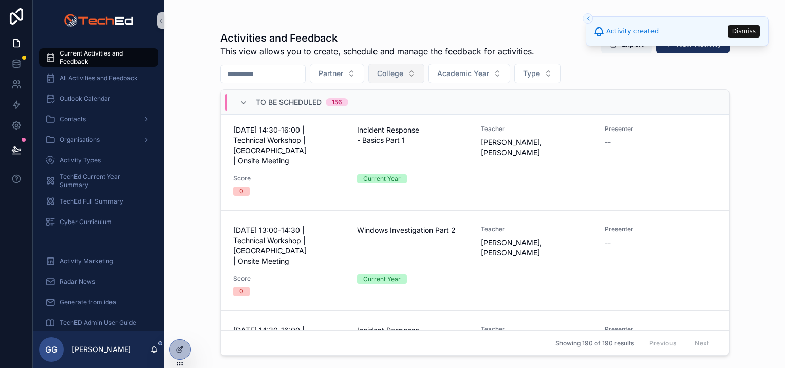
click at [403, 70] on span "College" at bounding box center [390, 73] width 26 height 10
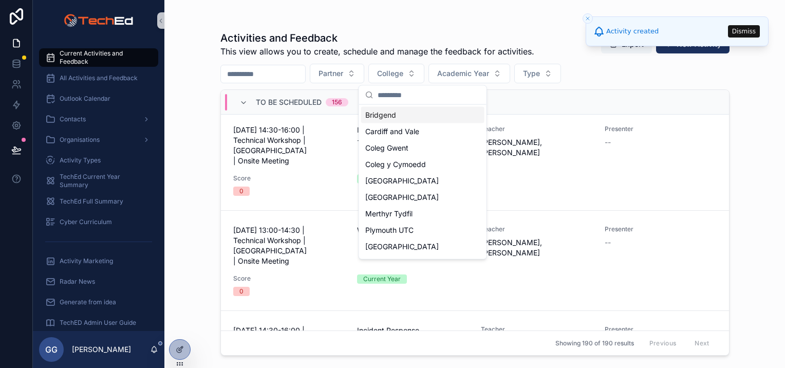
click at [376, 115] on span "Bridgend" at bounding box center [380, 115] width 31 height 10
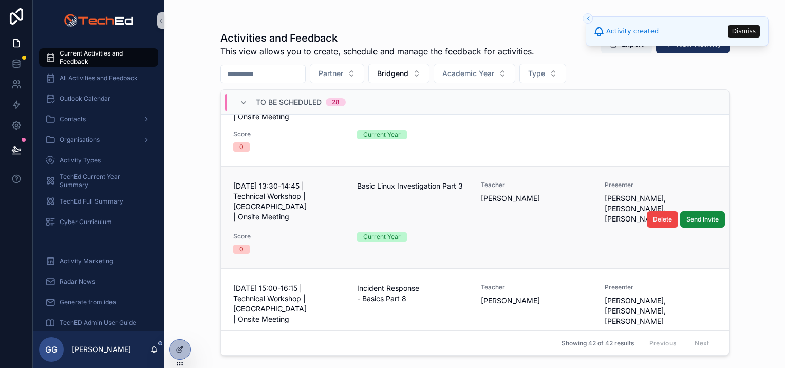
scroll to position [205, 0]
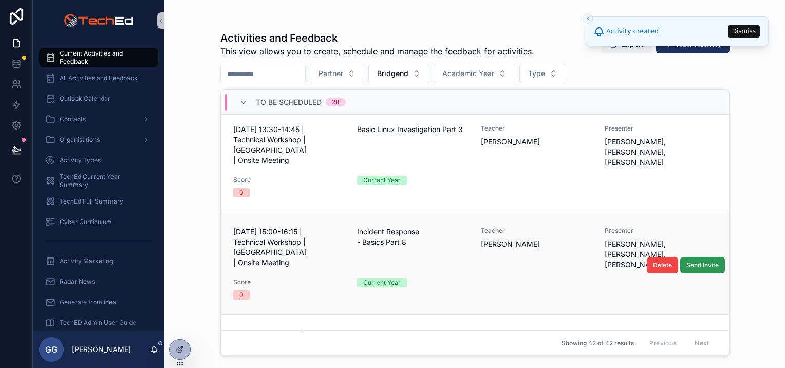
click at [686, 261] on span "Send Invite" at bounding box center [702, 265] width 32 height 8
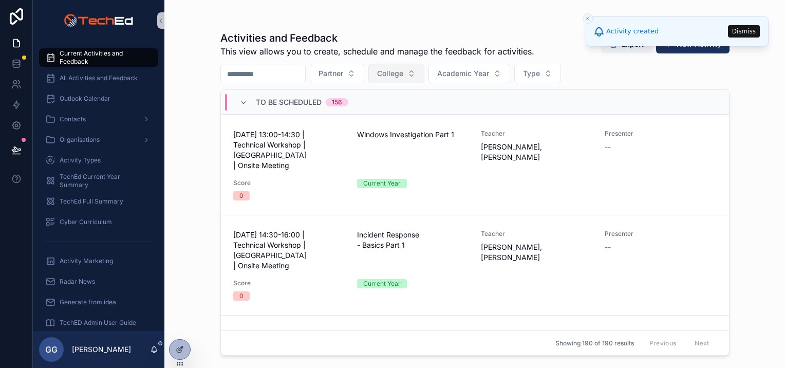
click at [403, 73] on span "College" at bounding box center [390, 73] width 26 height 10
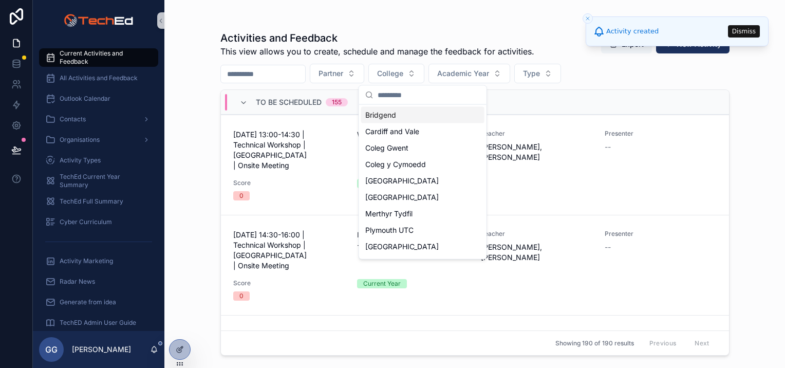
click at [390, 117] on span "Bridgend" at bounding box center [380, 115] width 31 height 10
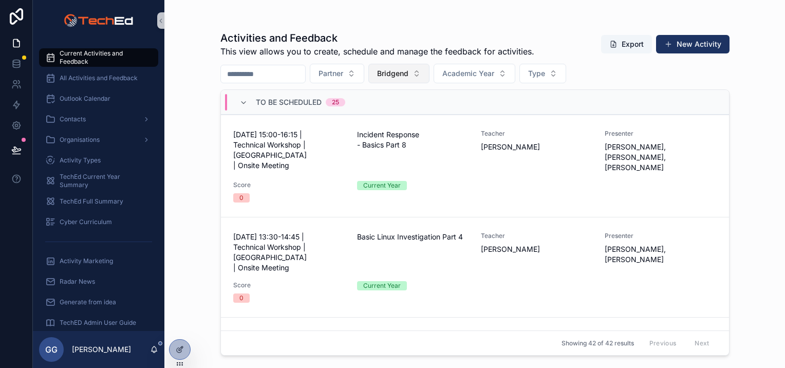
click at [417, 67] on button "Bridgend" at bounding box center [398, 74] width 61 height 20
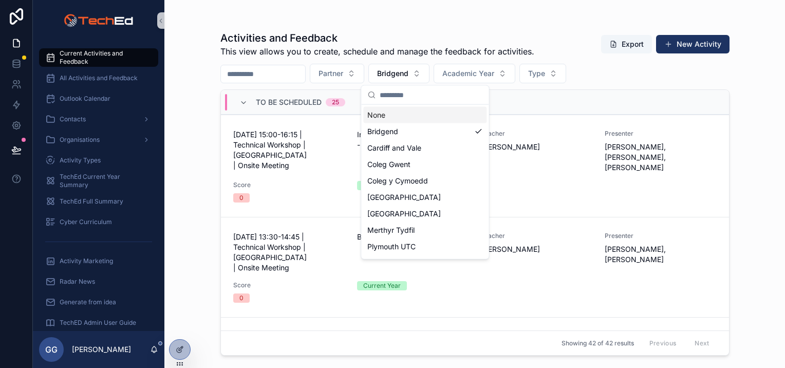
click at [396, 111] on div "None" at bounding box center [424, 115] width 123 height 16
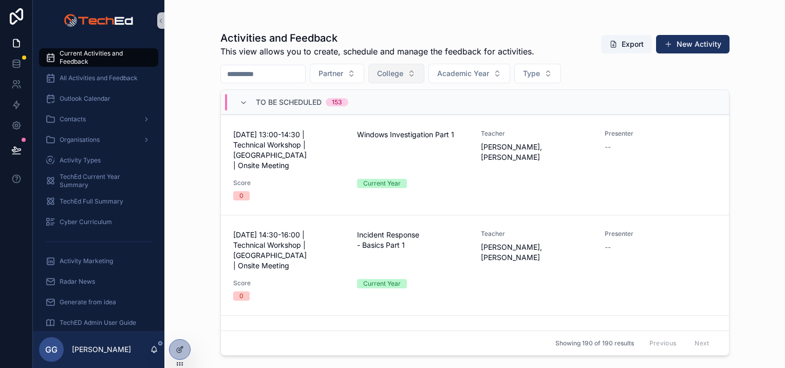
click at [403, 72] on span "College" at bounding box center [390, 73] width 26 height 10
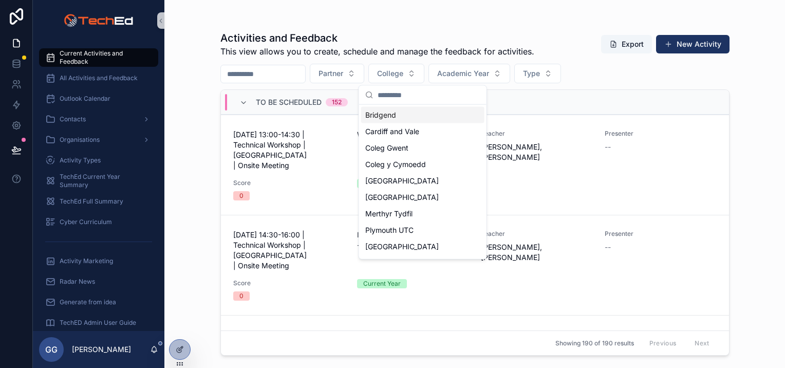
click at [393, 118] on span "Bridgend" at bounding box center [380, 115] width 31 height 10
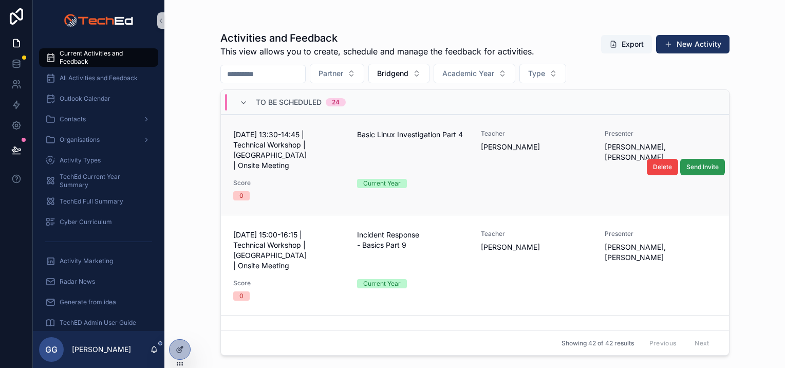
click at [687, 164] on span "Send Invite" at bounding box center [702, 167] width 32 height 8
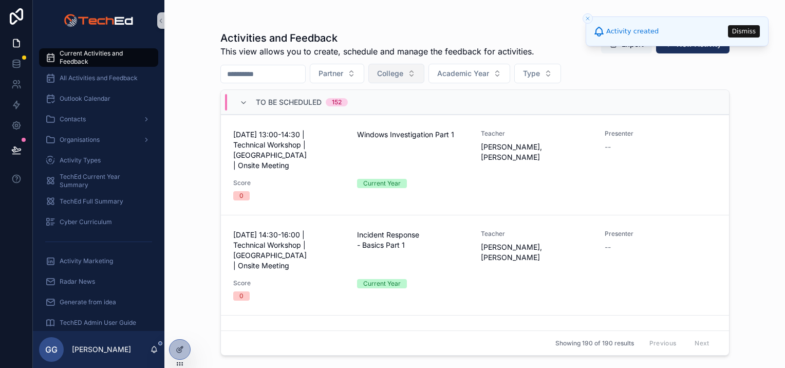
click at [403, 72] on span "College" at bounding box center [390, 73] width 26 height 10
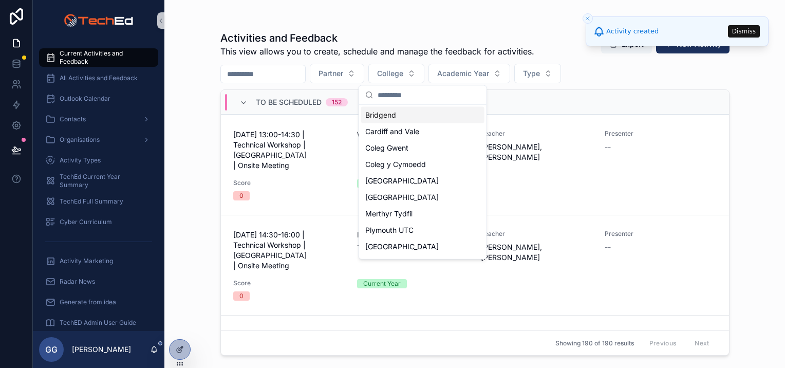
click at [394, 116] on span "Bridgend" at bounding box center [380, 115] width 31 height 10
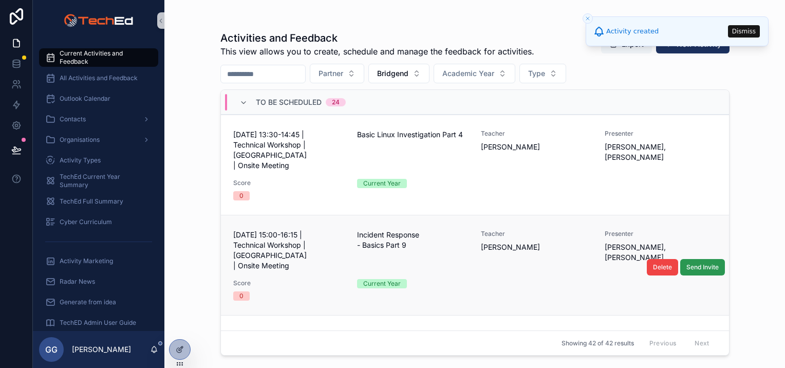
click at [686, 263] on span "Send Invite" at bounding box center [702, 267] width 32 height 8
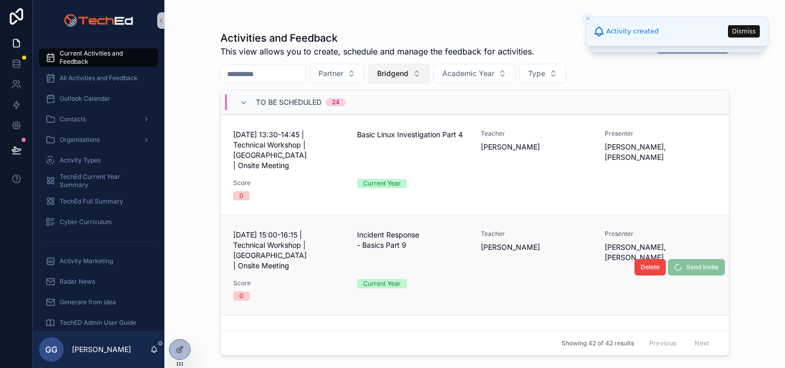
click at [408, 74] on span "Bridgend" at bounding box center [392, 73] width 31 height 10
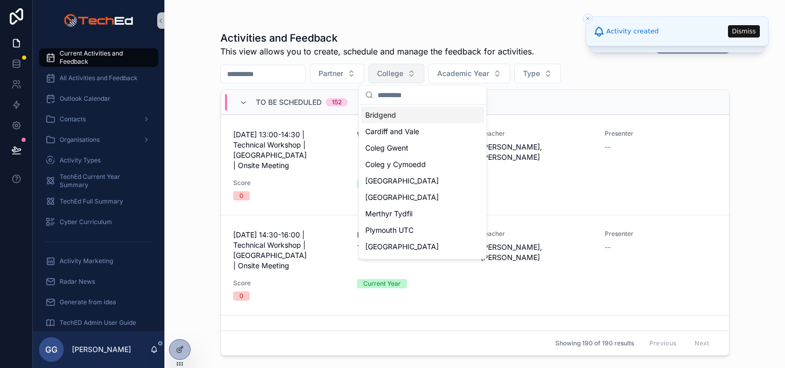
click at [399, 118] on div "Bridgend" at bounding box center [422, 115] width 123 height 16
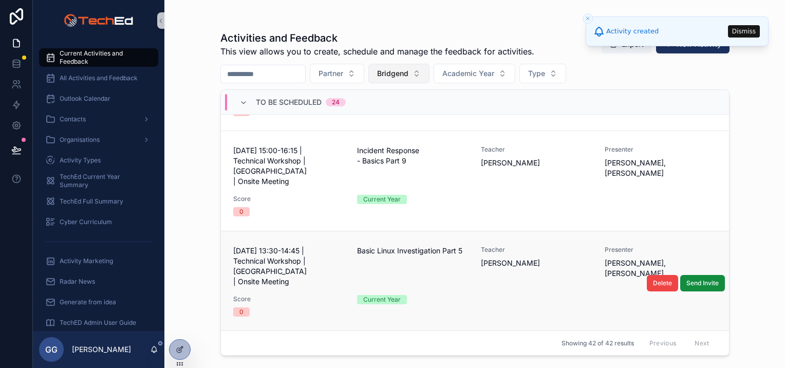
scroll to position [103, 0]
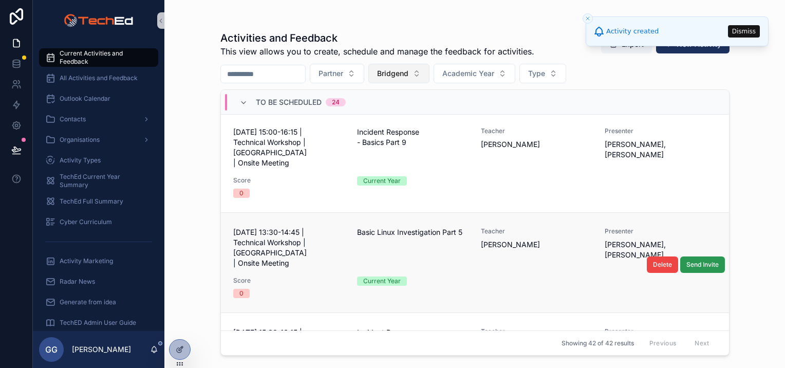
click at [692, 260] on span "Send Invite" at bounding box center [702, 264] width 32 height 8
click at [429, 74] on button "Bridgend" at bounding box center [398, 74] width 61 height 20
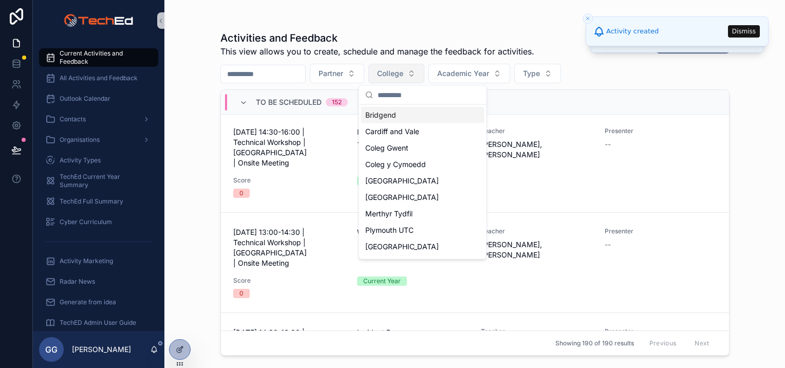
scroll to position [105, 0]
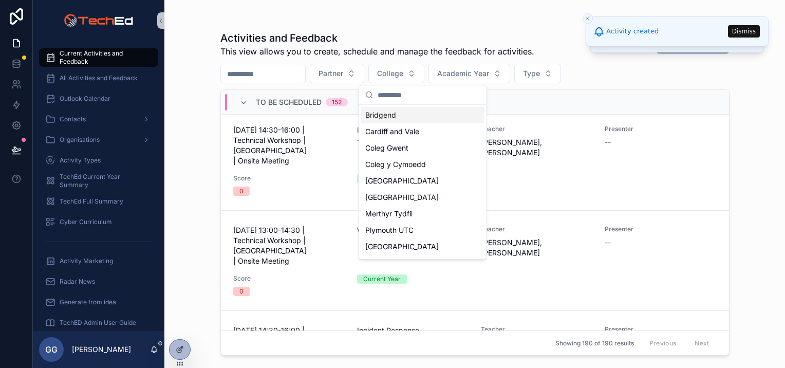
click at [398, 116] on div "Bridgend" at bounding box center [422, 115] width 123 height 16
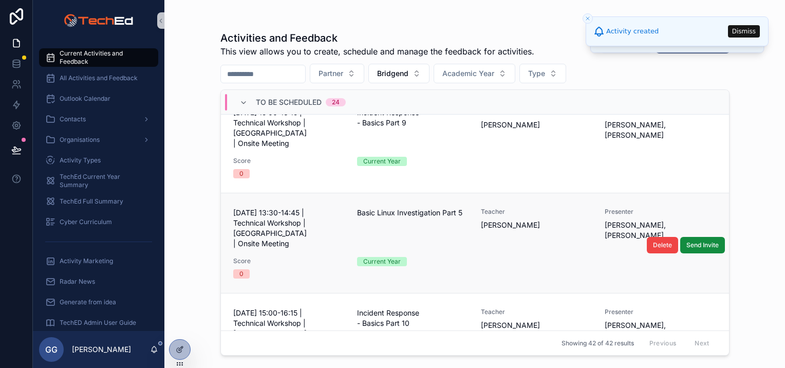
scroll to position [154, 0]
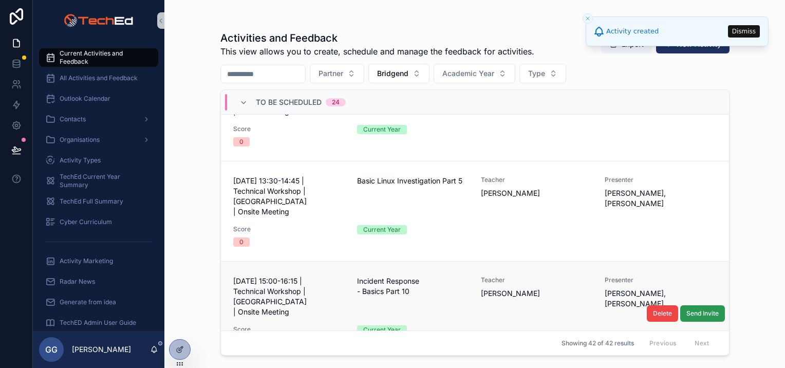
click at [689, 309] on span "Send Invite" at bounding box center [702, 313] width 32 height 8
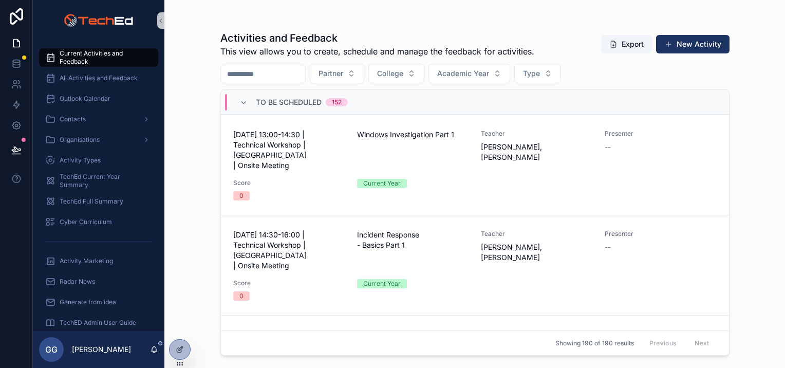
click at [403, 73] on span "College" at bounding box center [390, 73] width 26 height 10
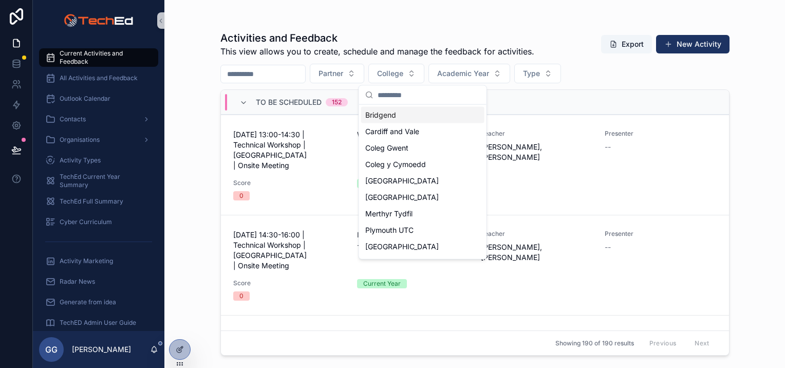
click at [409, 115] on div "Bridgend" at bounding box center [422, 115] width 123 height 16
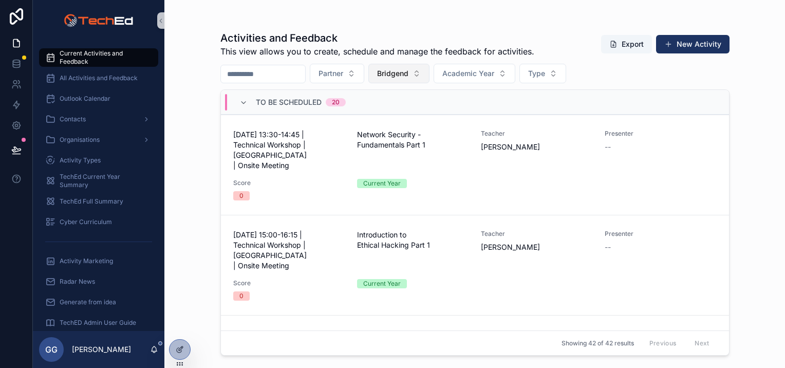
click at [408, 72] on span "Bridgend" at bounding box center [392, 73] width 31 height 10
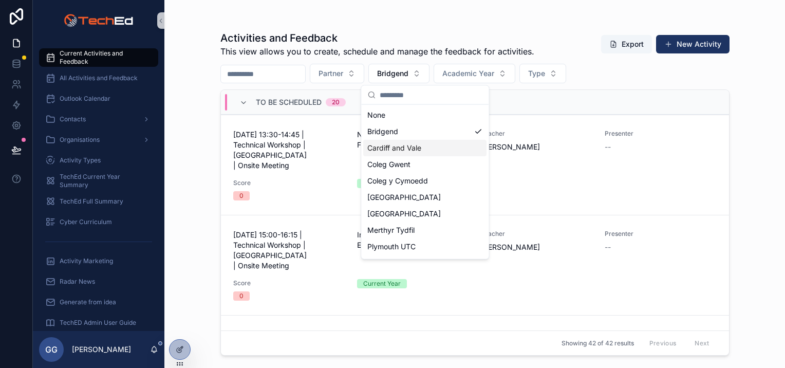
click at [393, 148] on span "Cardiff and Vale" at bounding box center [394, 148] width 54 height 10
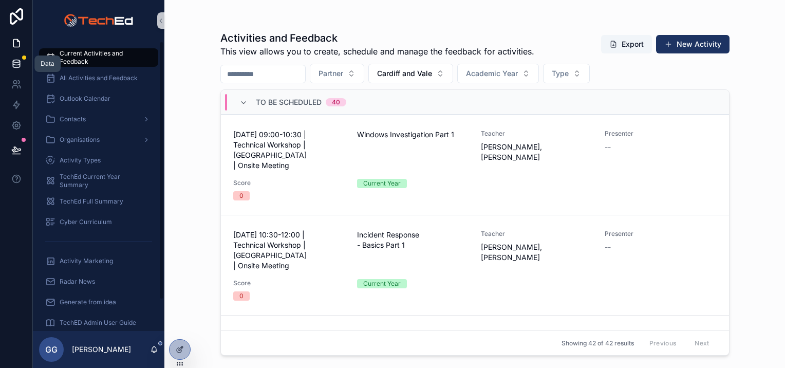
click at [22, 62] on link at bounding box center [16, 63] width 32 height 21
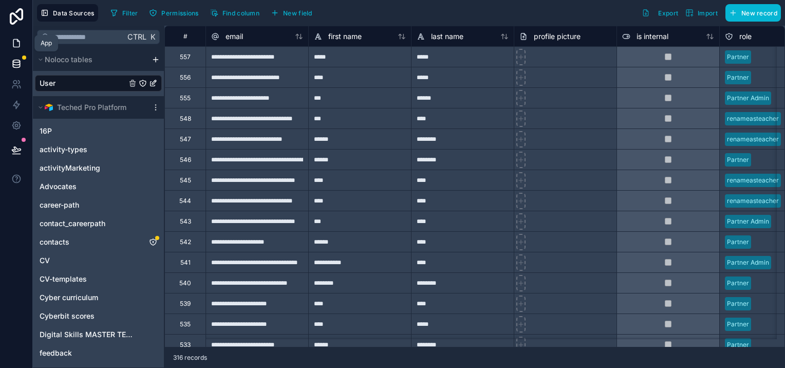
click at [15, 42] on icon at bounding box center [16, 43] width 10 height 10
